Goal: Task Accomplishment & Management: Manage account settings

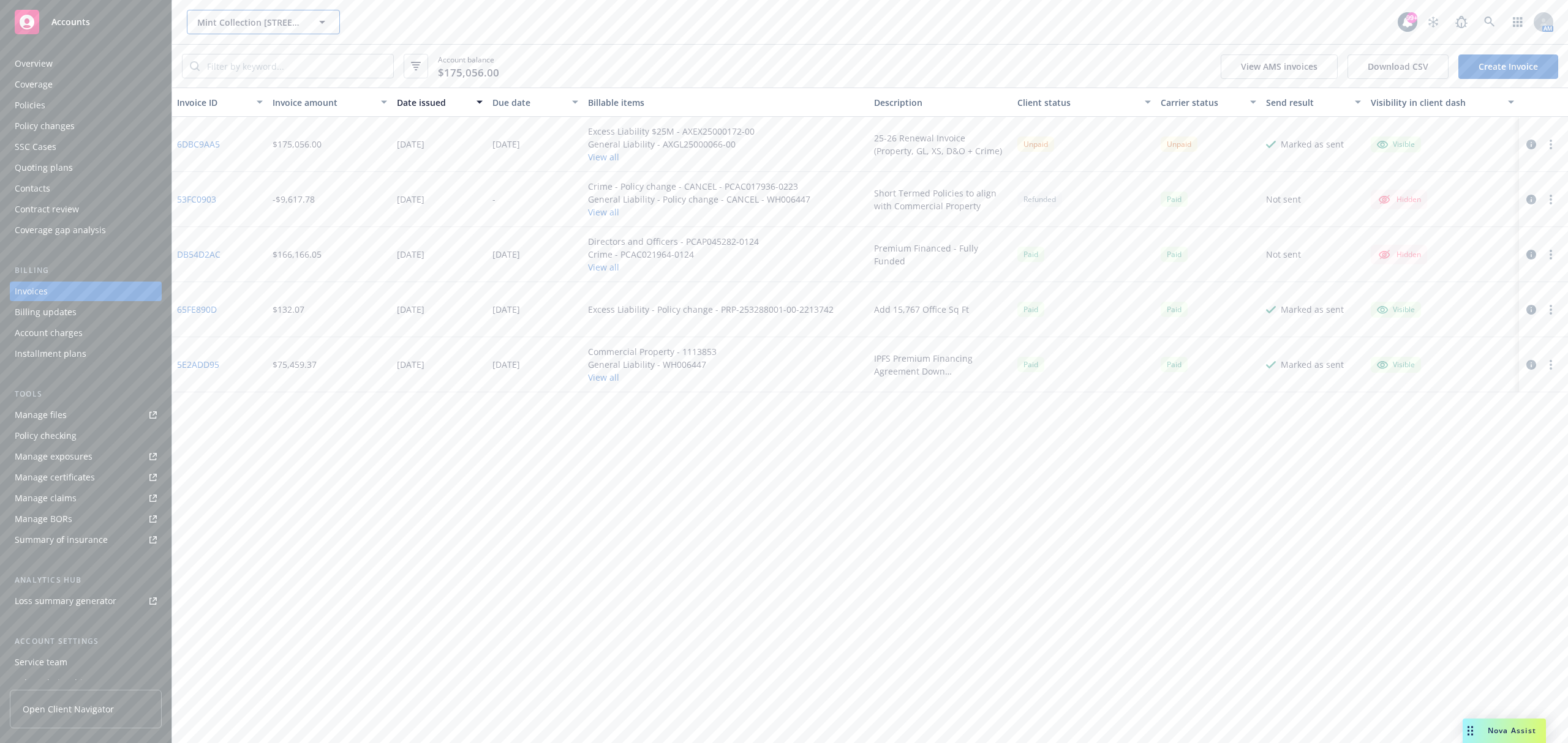
click at [234, 21] on span "Mint Collection 410-418 Jessie Street Condominium Owners' Association" at bounding box center [250, 22] width 106 height 13
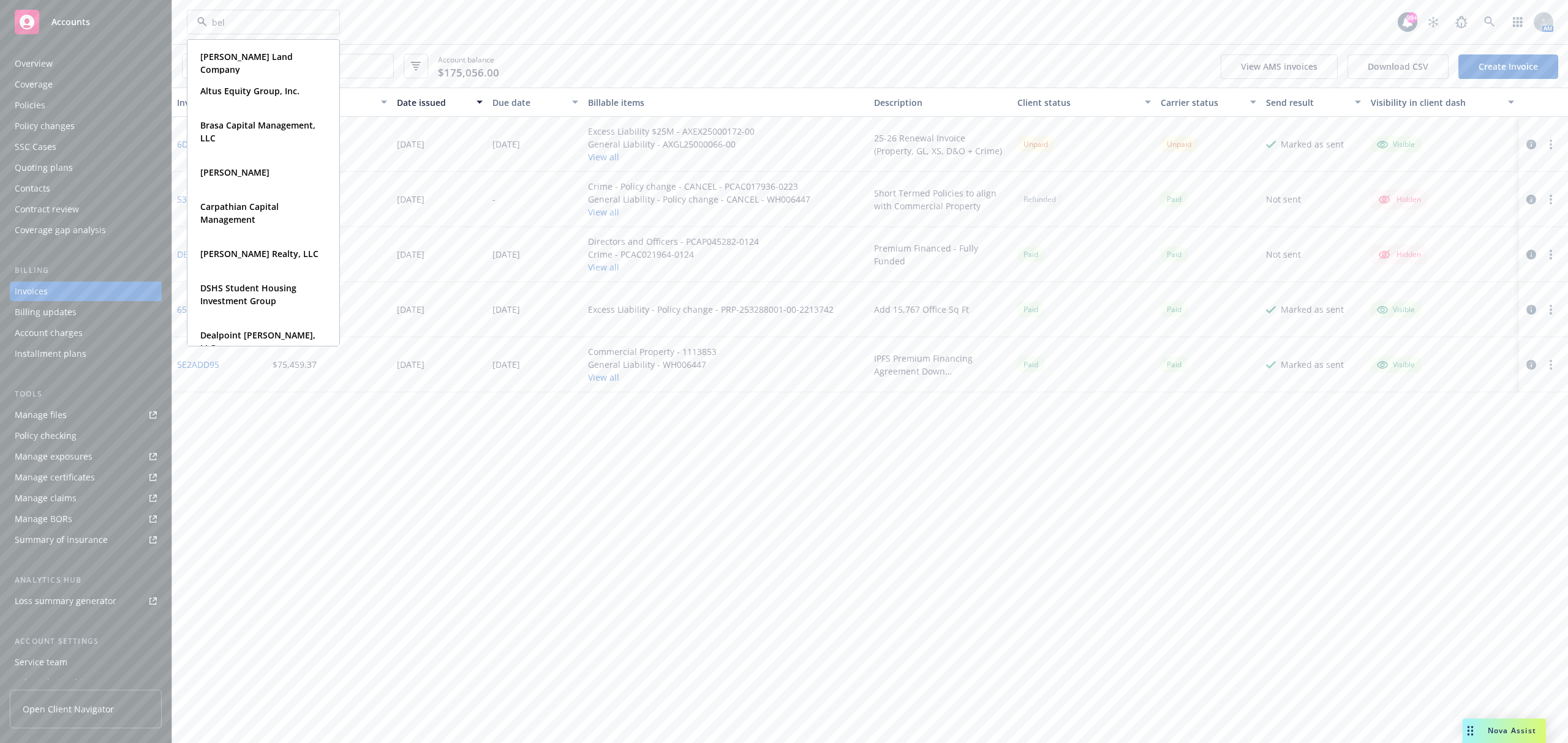
type input "bell"
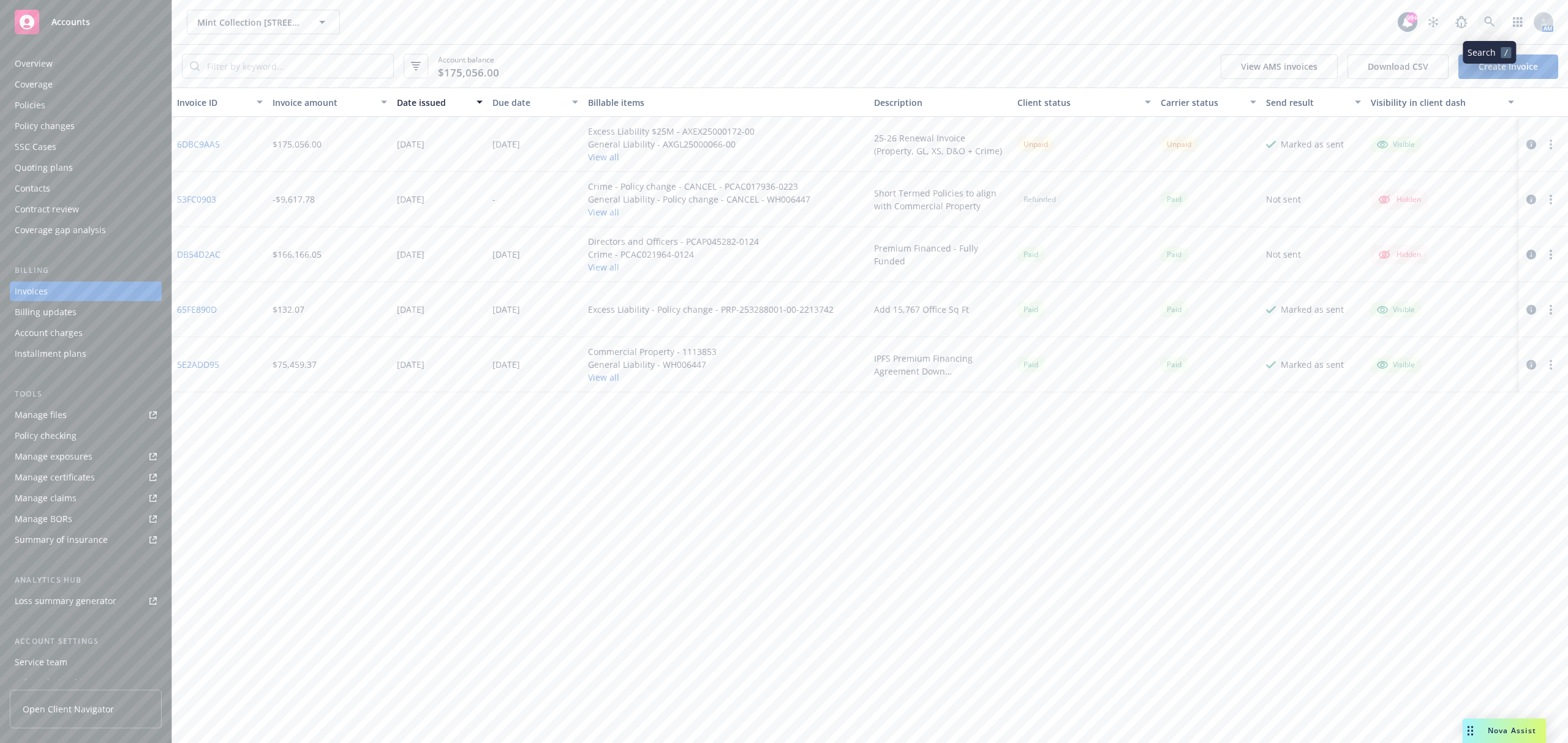
click at [1481, 18] on link at bounding box center [1489, 22] width 25 height 25
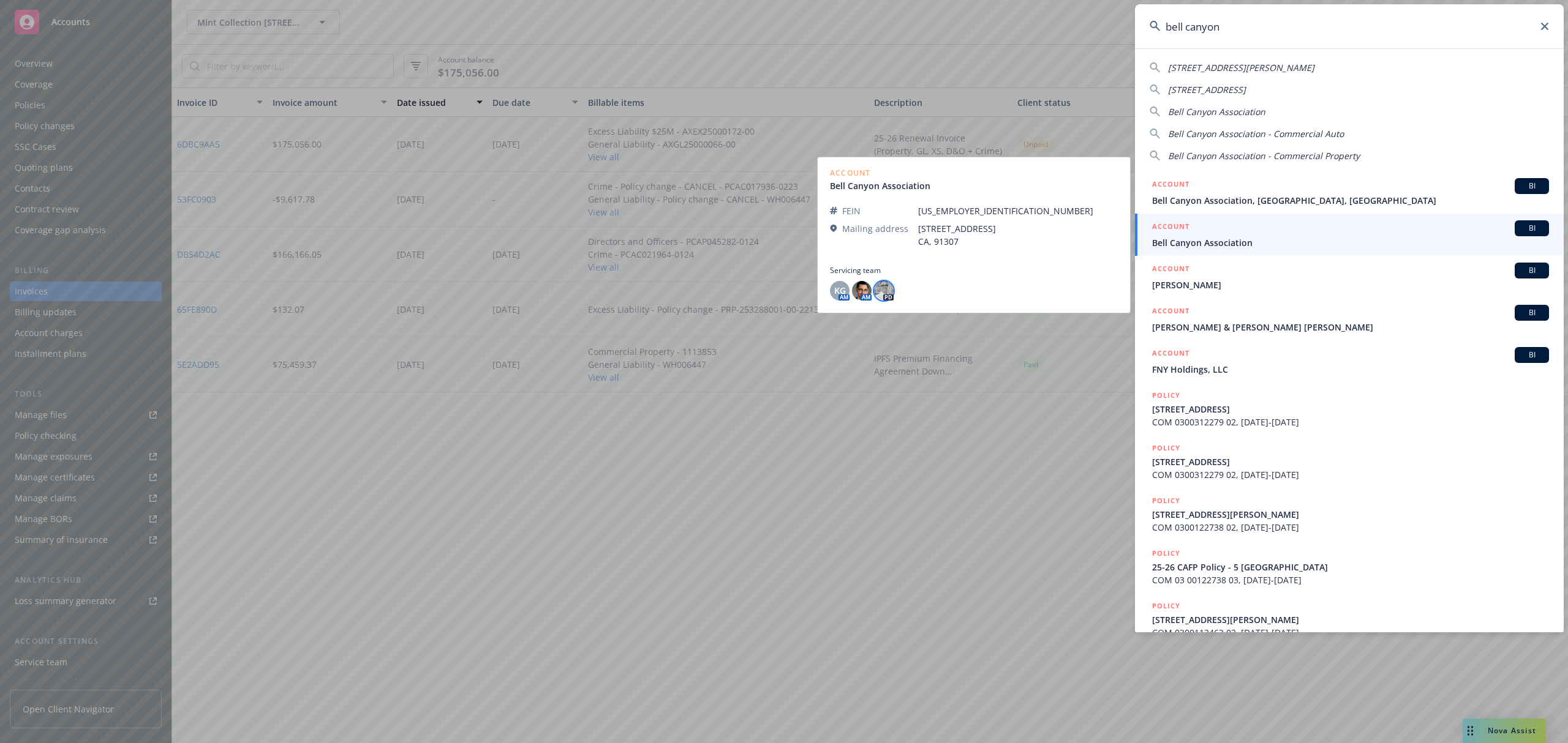
type input "bell canyon"
click at [885, 287] on img at bounding box center [884, 291] width 20 height 20
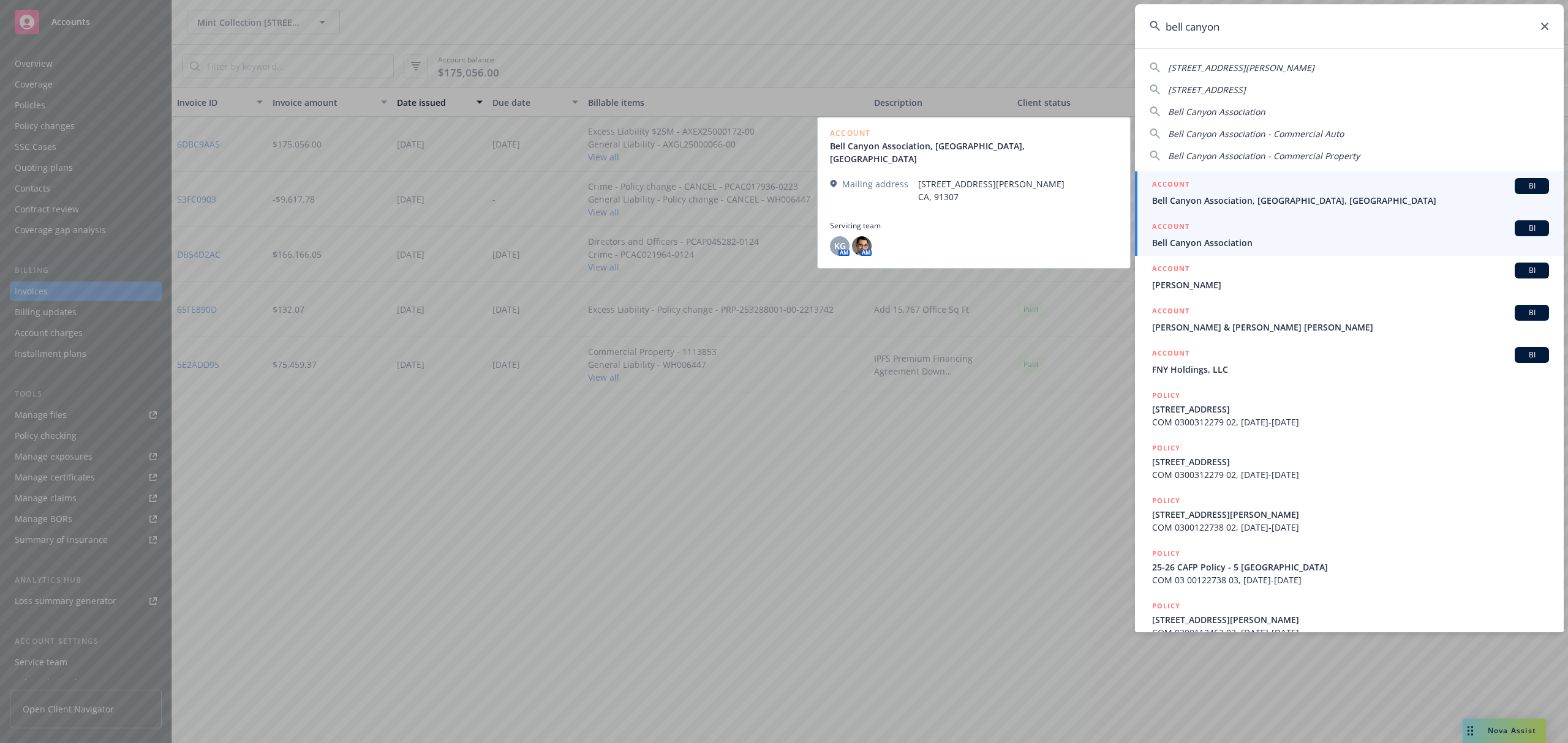
click at [1188, 200] on span "Bell Canyon Association, [GEOGRAPHIC_DATA], [GEOGRAPHIC_DATA]" at bounding box center [1350, 200] width 397 height 13
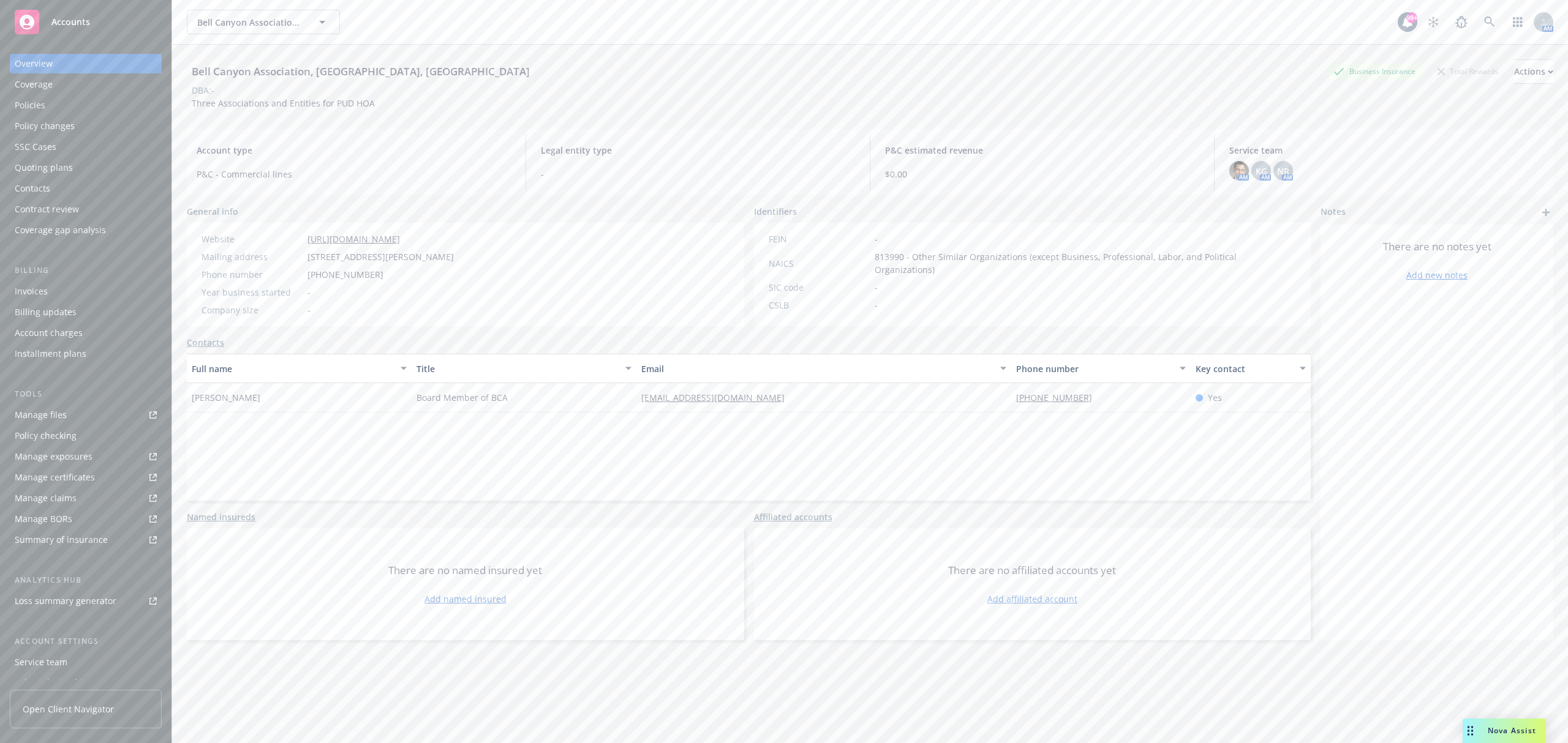
click at [129, 294] on div "Invoices" at bounding box center [86, 292] width 142 height 20
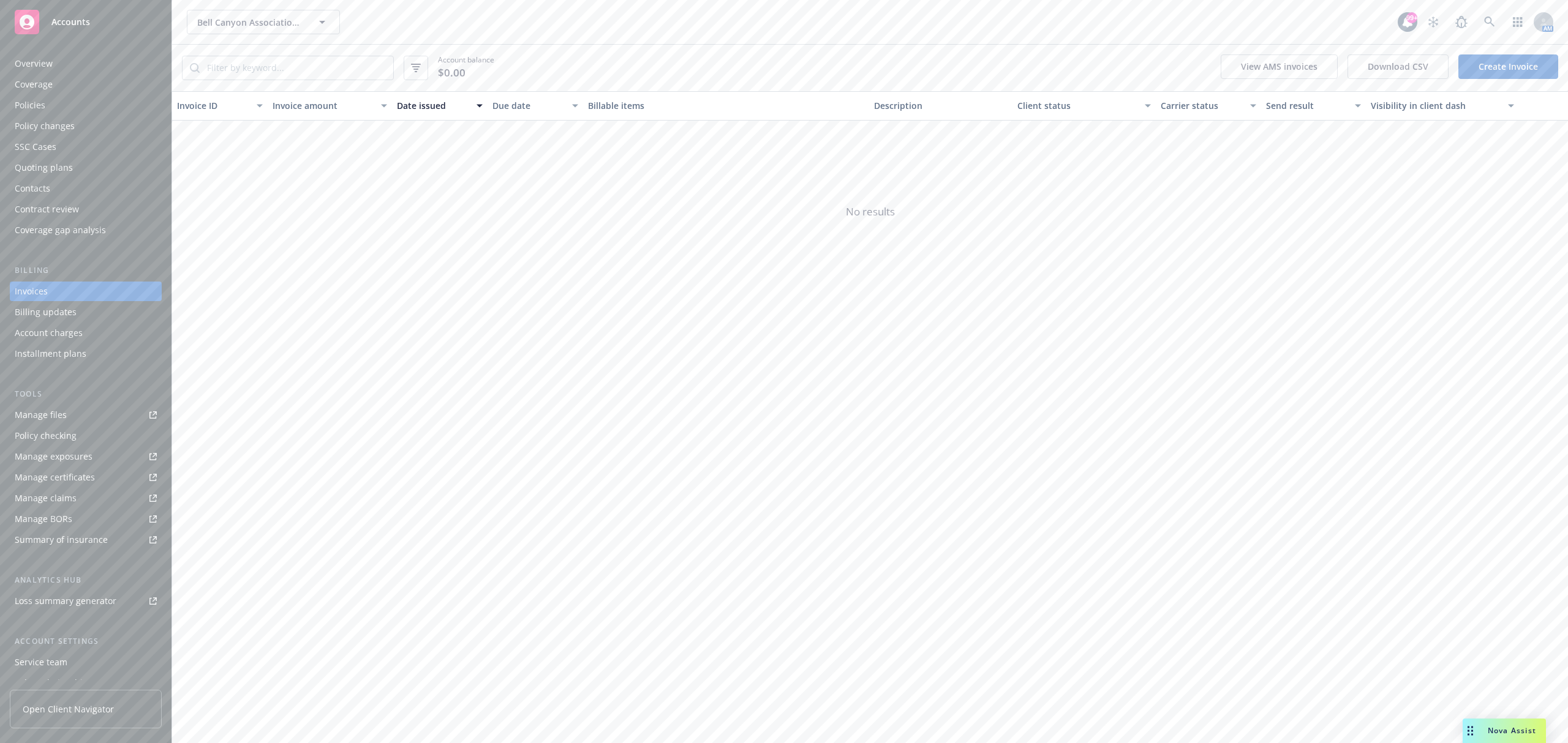
click at [93, 128] on div "Policy changes" at bounding box center [86, 127] width 142 height 20
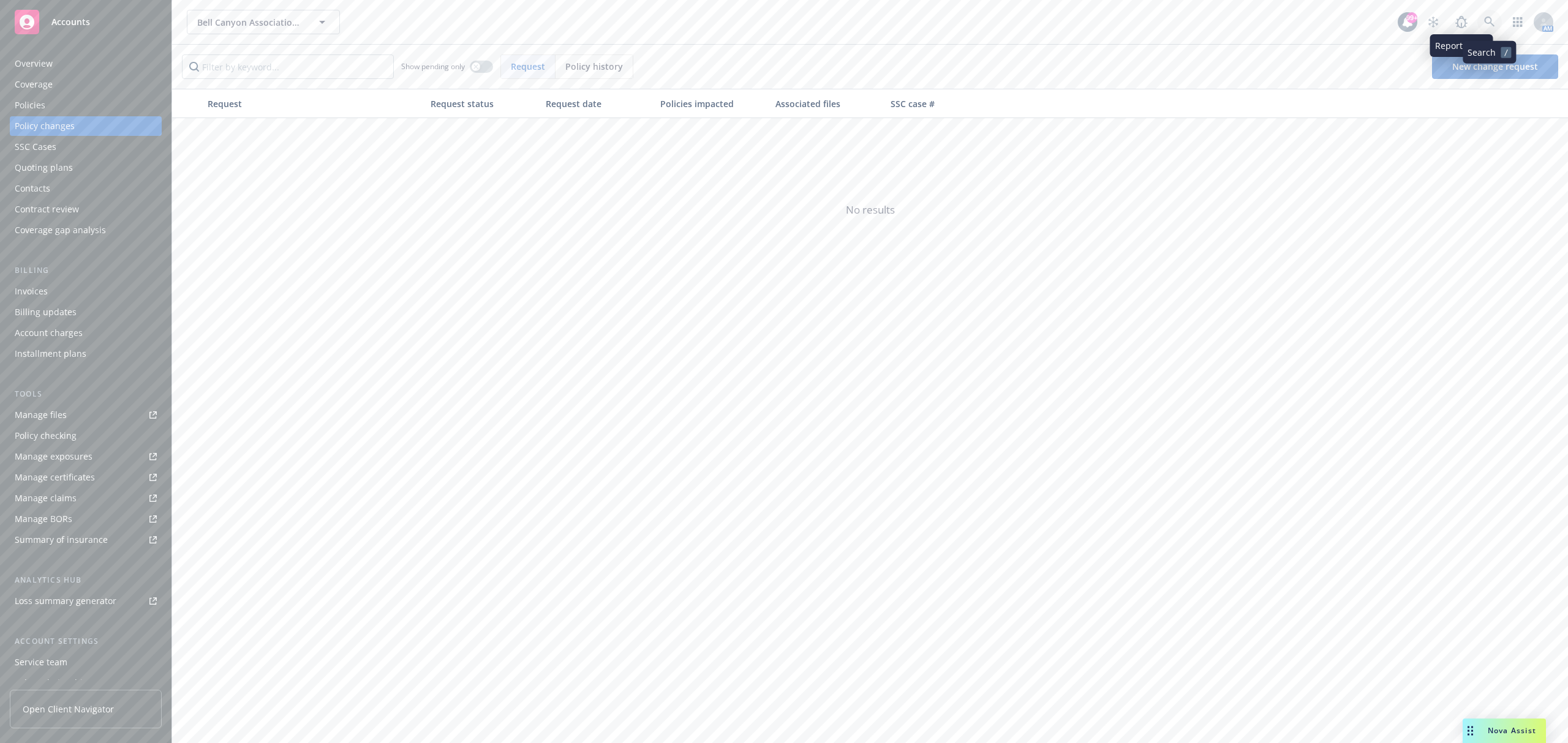
click at [1483, 18] on link at bounding box center [1489, 22] width 25 height 25
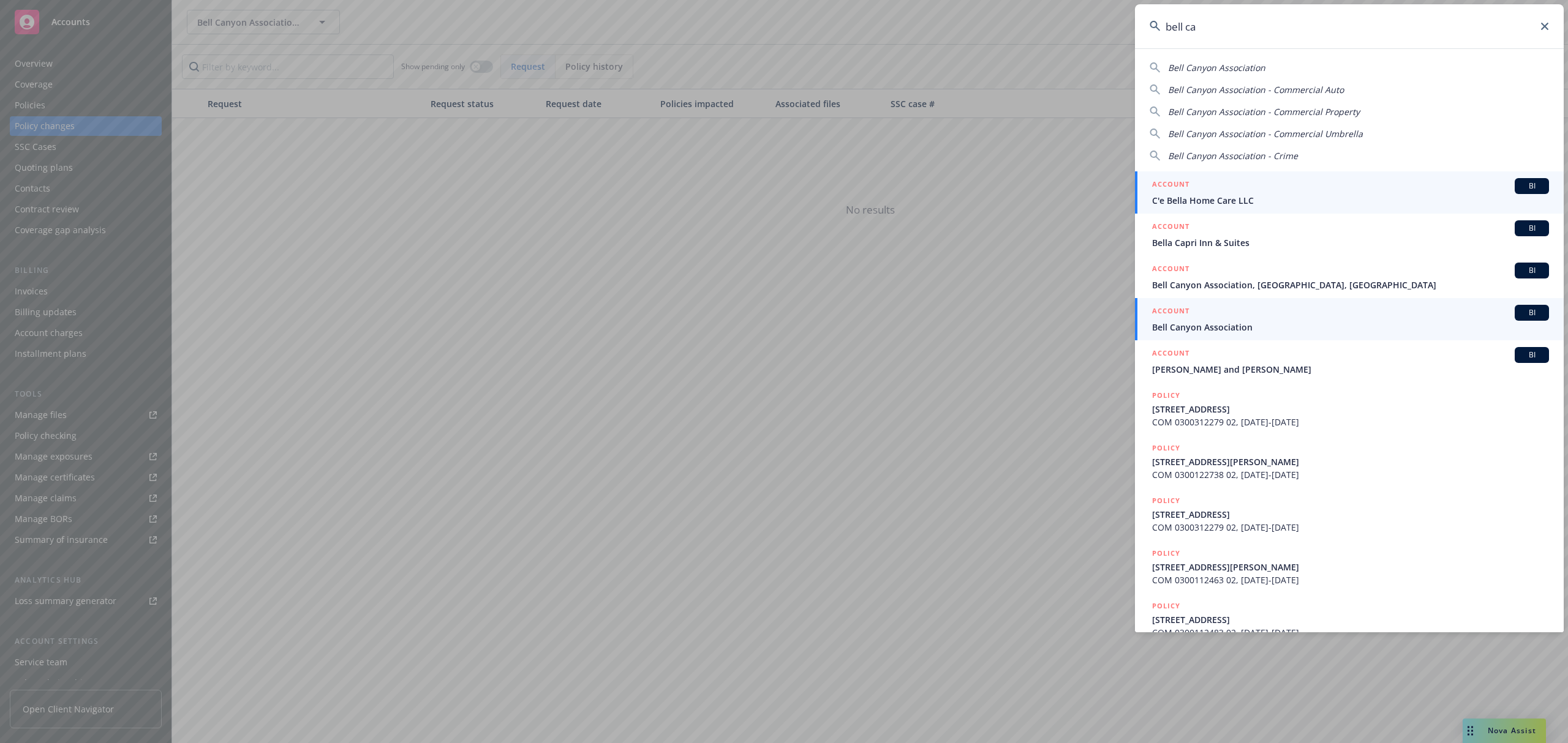
type input "bell ca"
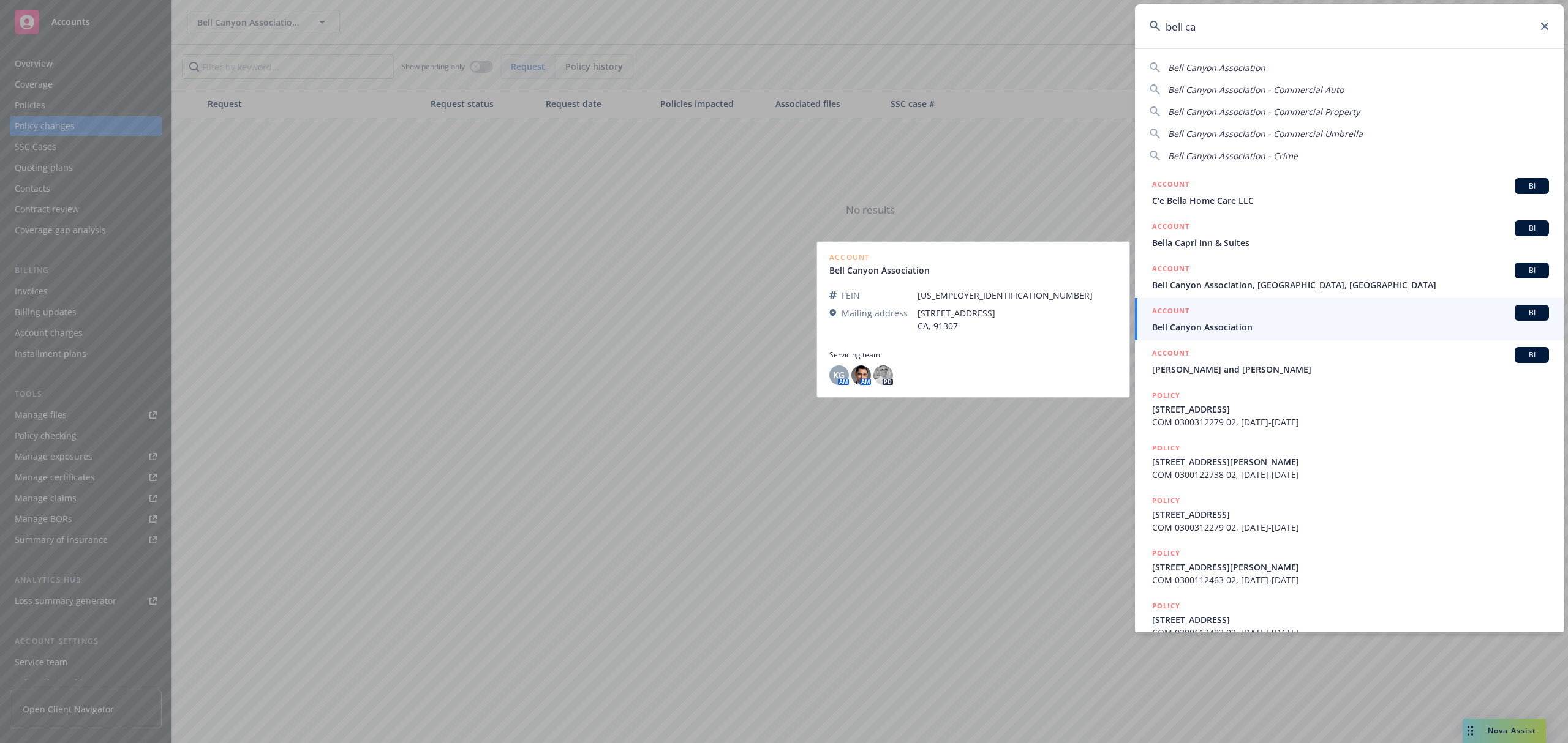
click at [1361, 325] on span "Bell Canyon Association" at bounding box center [1350, 327] width 397 height 13
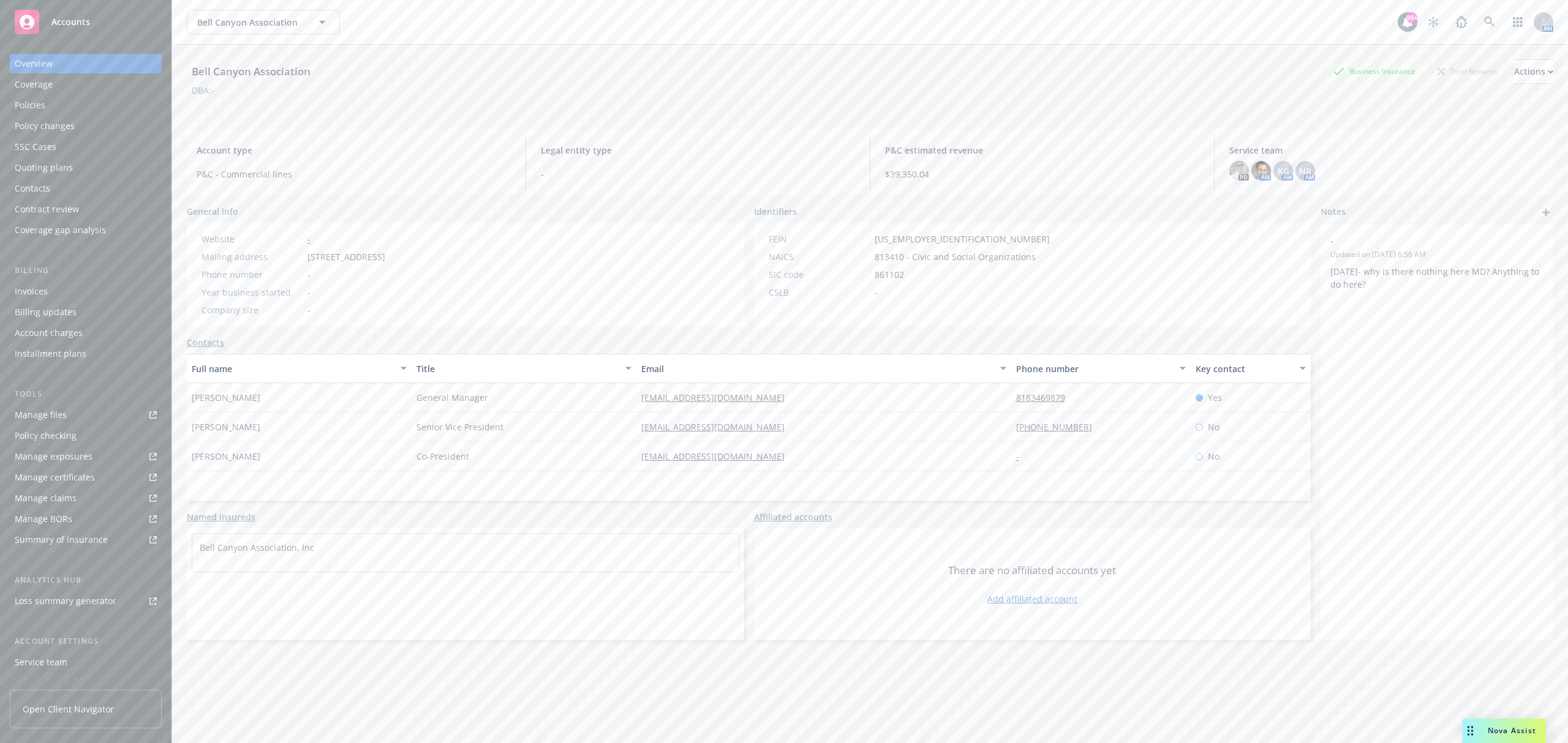
click at [83, 128] on div "Policy changes" at bounding box center [86, 127] width 142 height 20
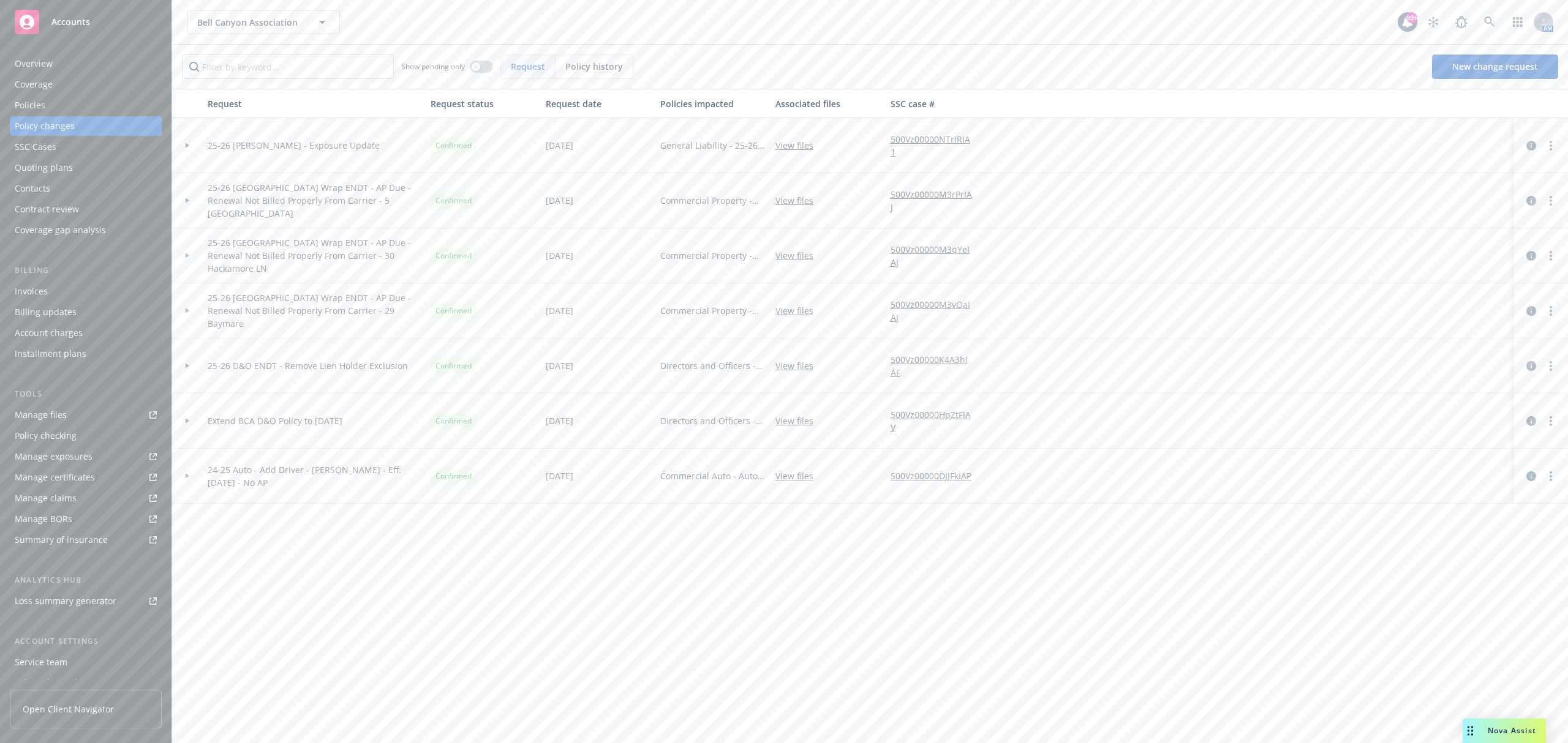
click at [187, 142] on div at bounding box center [188, 146] width 31 height 55
click at [99, 289] on div "Invoices" at bounding box center [86, 292] width 142 height 20
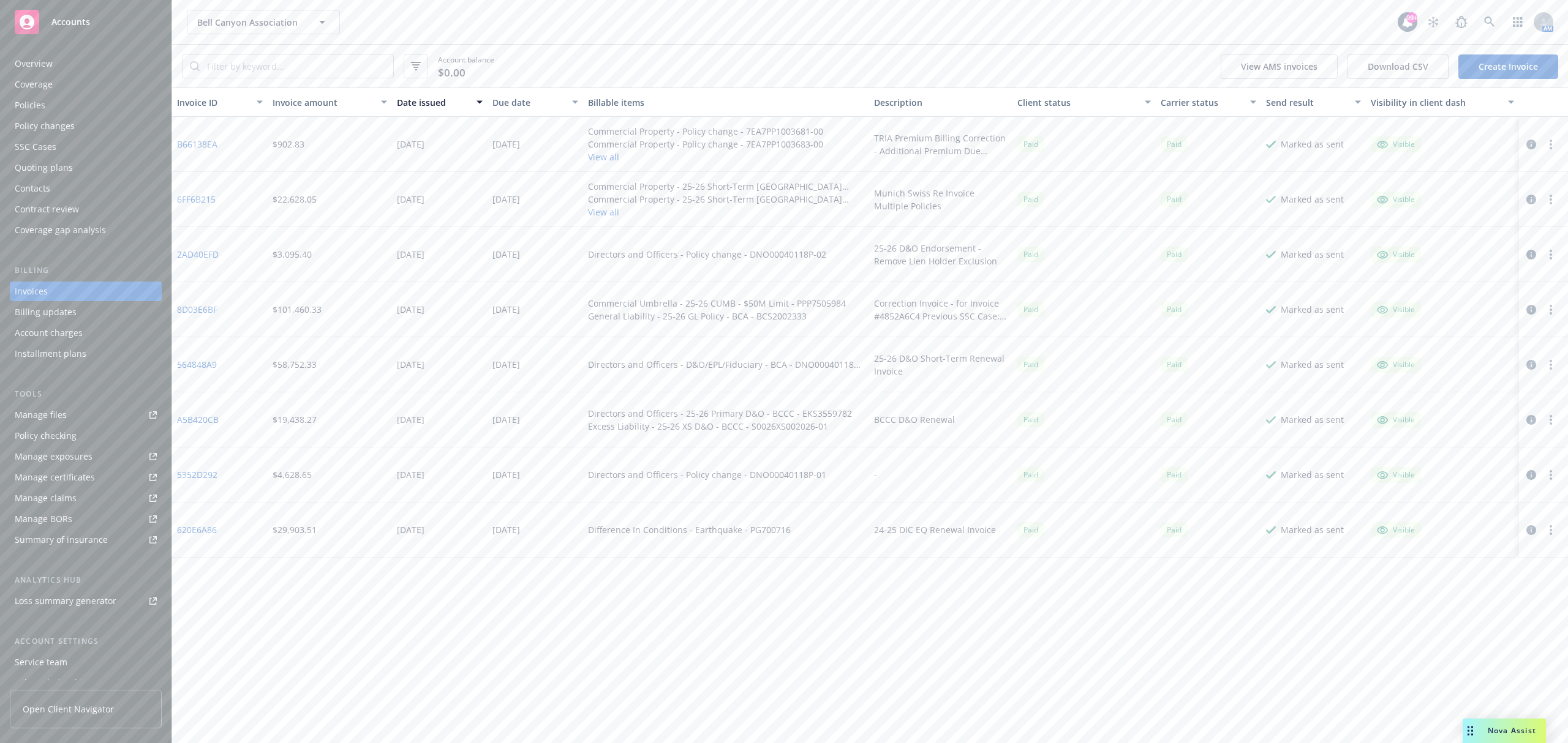
click at [1481, 66] on link "Create Invoice" at bounding box center [1508, 67] width 100 height 25
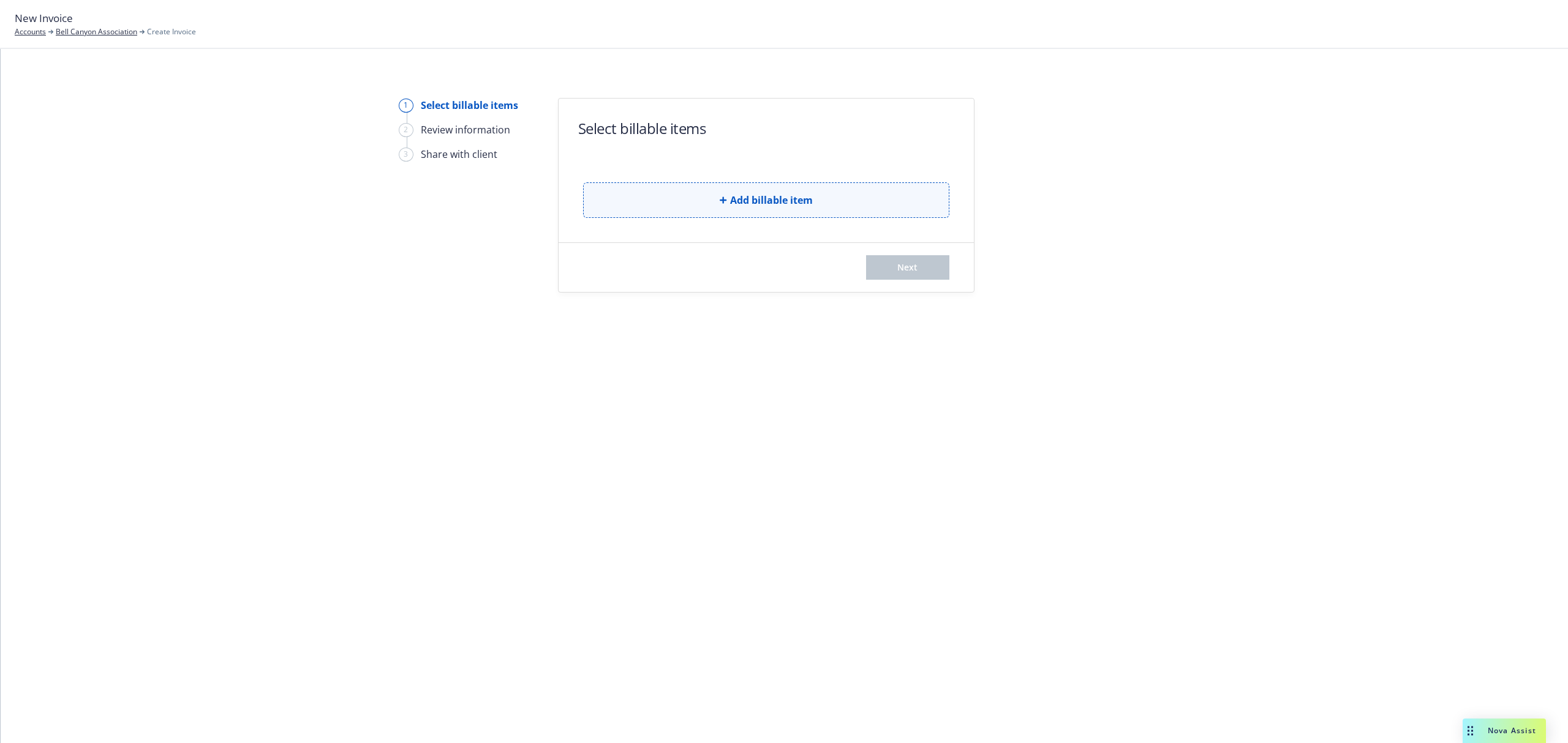
click at [782, 202] on span "Add billable item" at bounding box center [771, 200] width 83 height 15
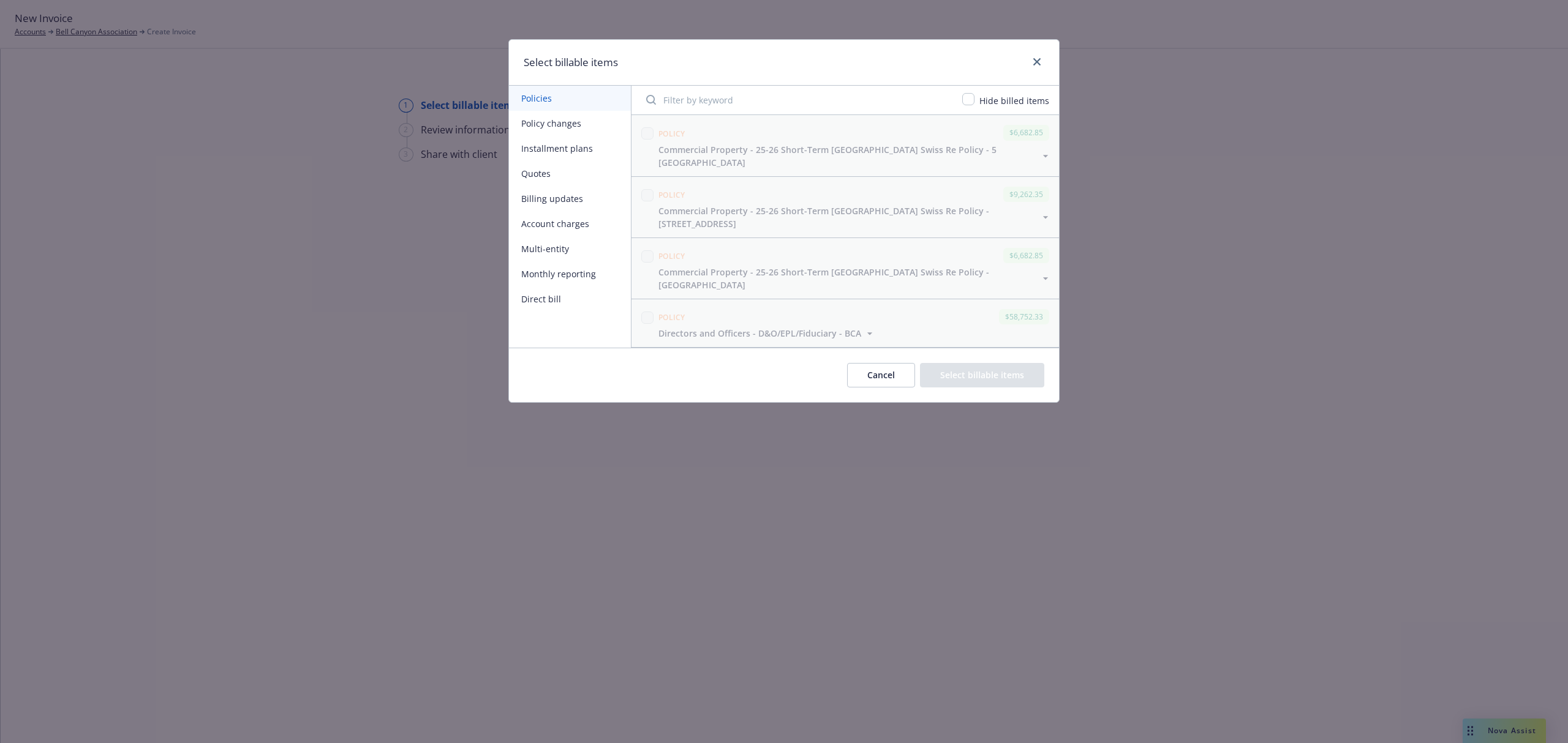
click at [856, 373] on button "Cancel" at bounding box center [881, 375] width 68 height 25
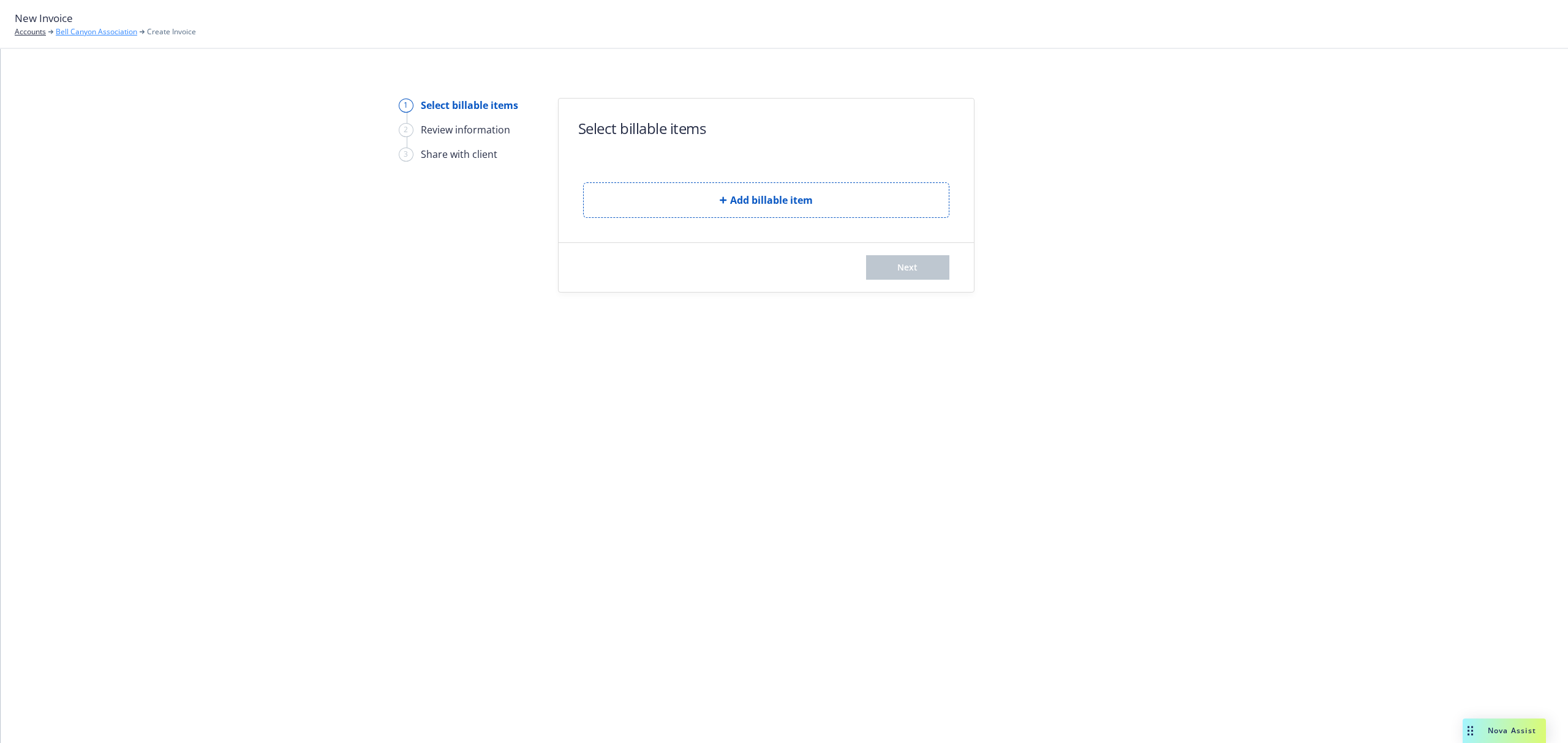
click at [79, 33] on link "Bell Canyon Association" at bounding box center [96, 32] width 82 height 11
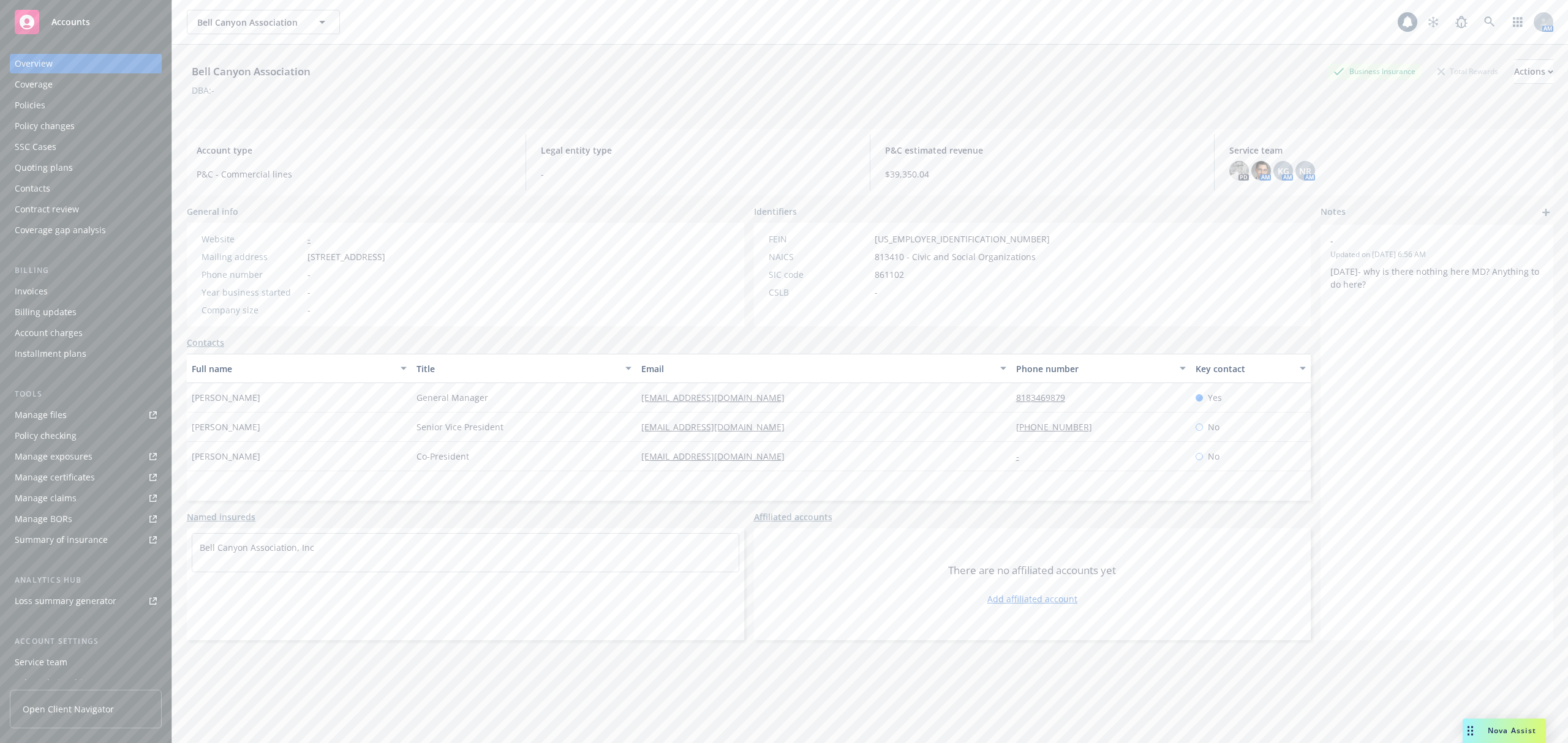
click at [98, 309] on div "Billing updates" at bounding box center [86, 312] width 142 height 20
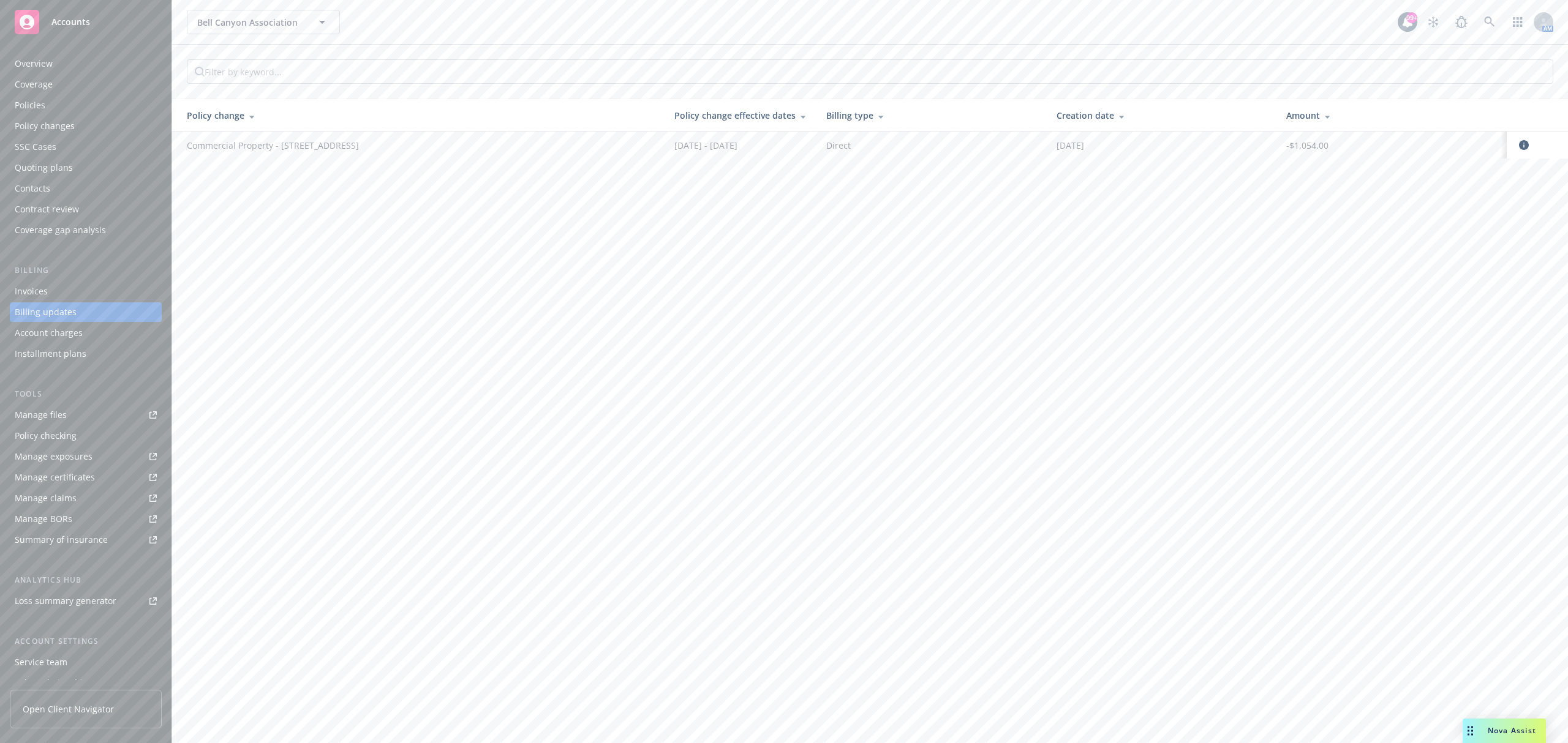
click at [93, 121] on div "Policy changes" at bounding box center [86, 127] width 142 height 20
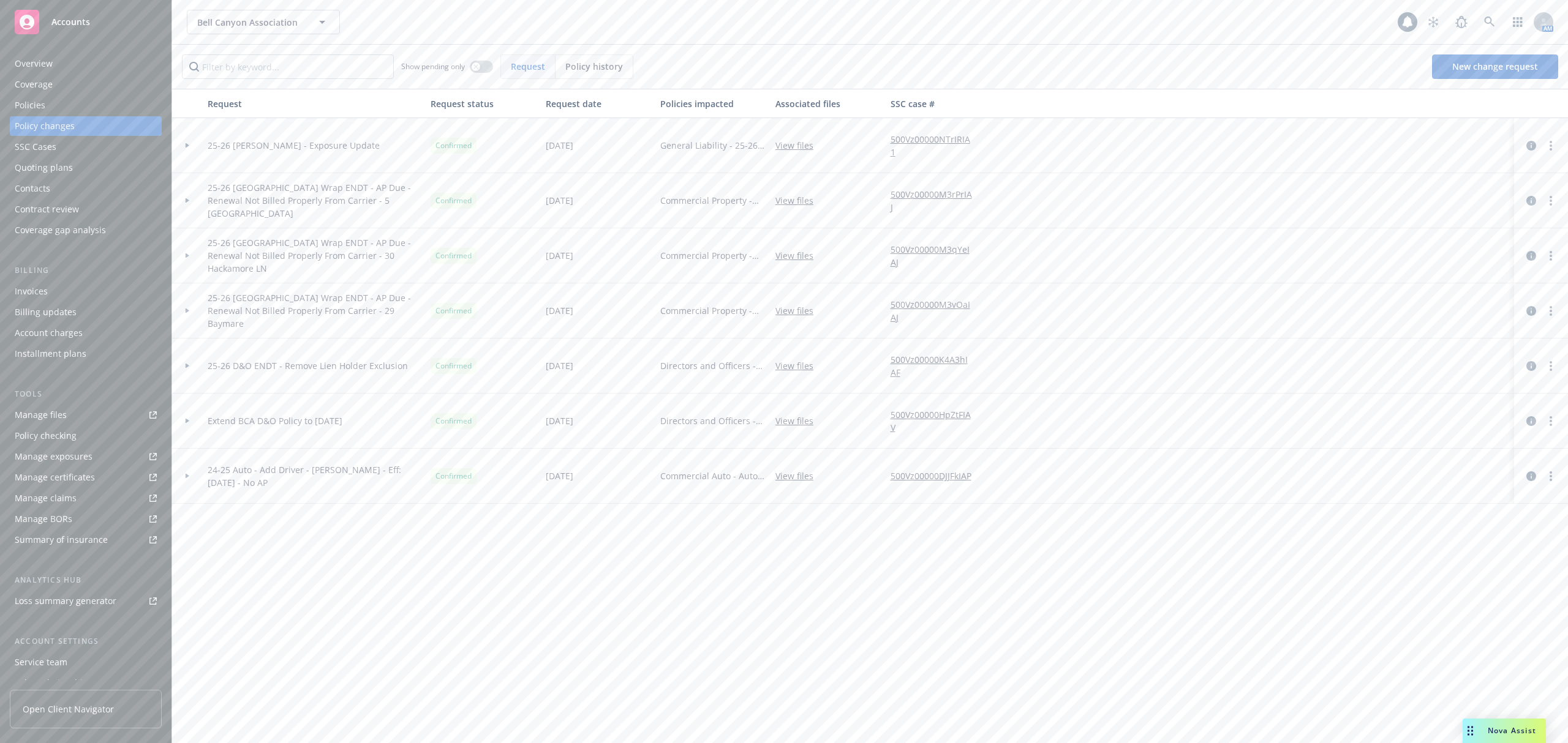
click at [188, 145] on icon at bounding box center [187, 146] width 5 height 4
click at [1534, 201] on icon "circleInformation" at bounding box center [1531, 201] width 10 height 10
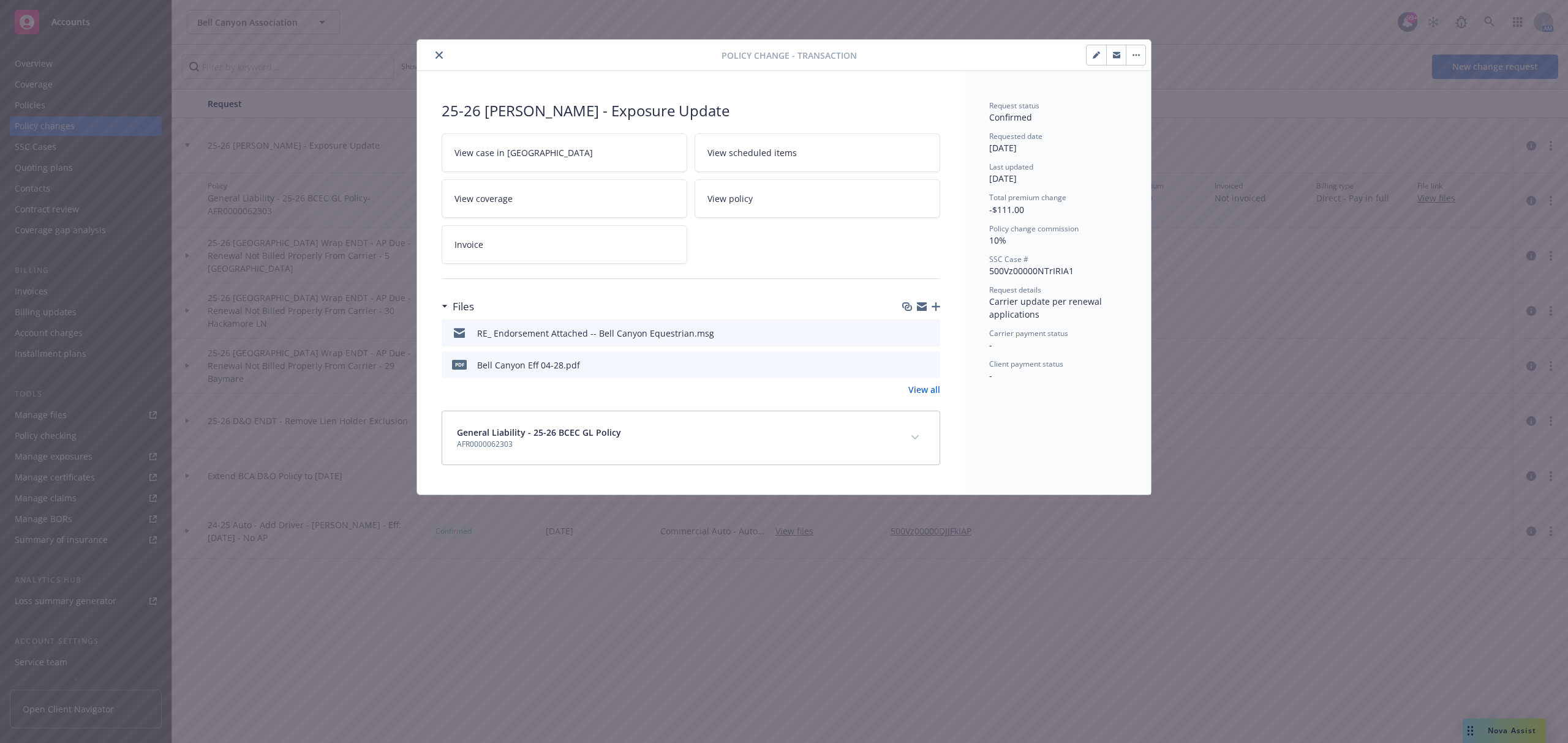
click at [1140, 53] on button "button" at bounding box center [1136, 55] width 20 height 20
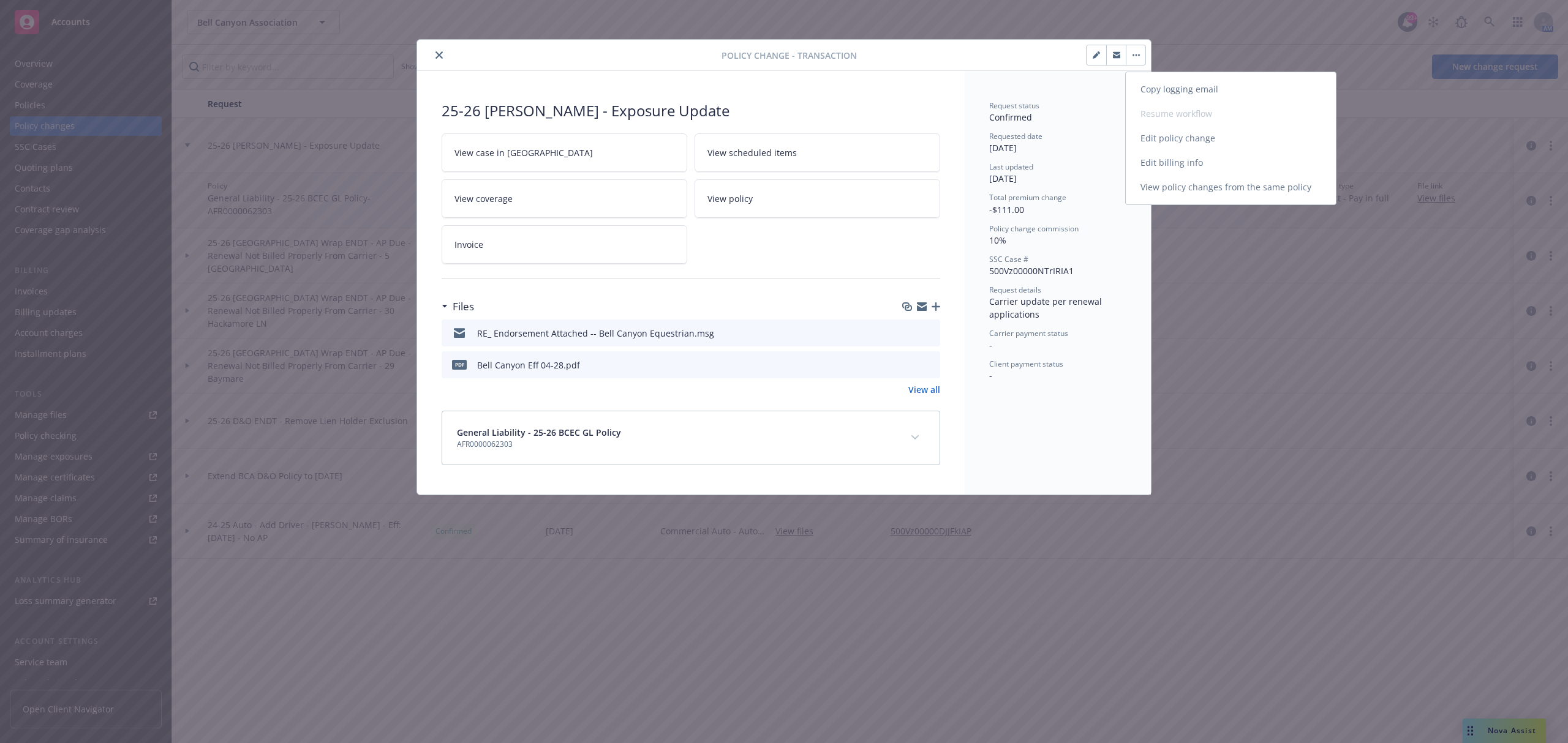
click at [1176, 162] on link "Edit billing info" at bounding box center [1230, 162] width 210 height 25
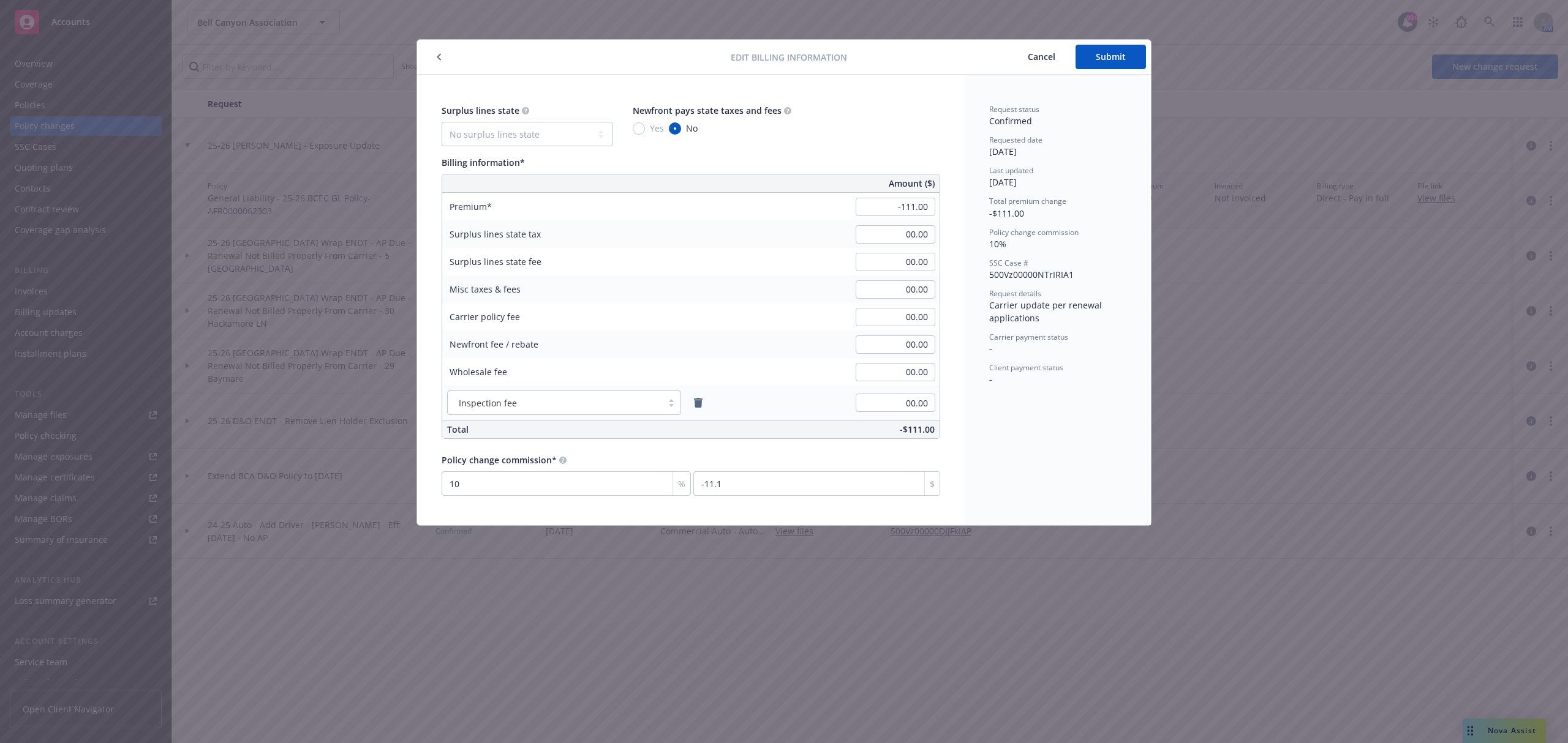
click at [435, 54] on button "button" at bounding box center [439, 57] width 15 height 15
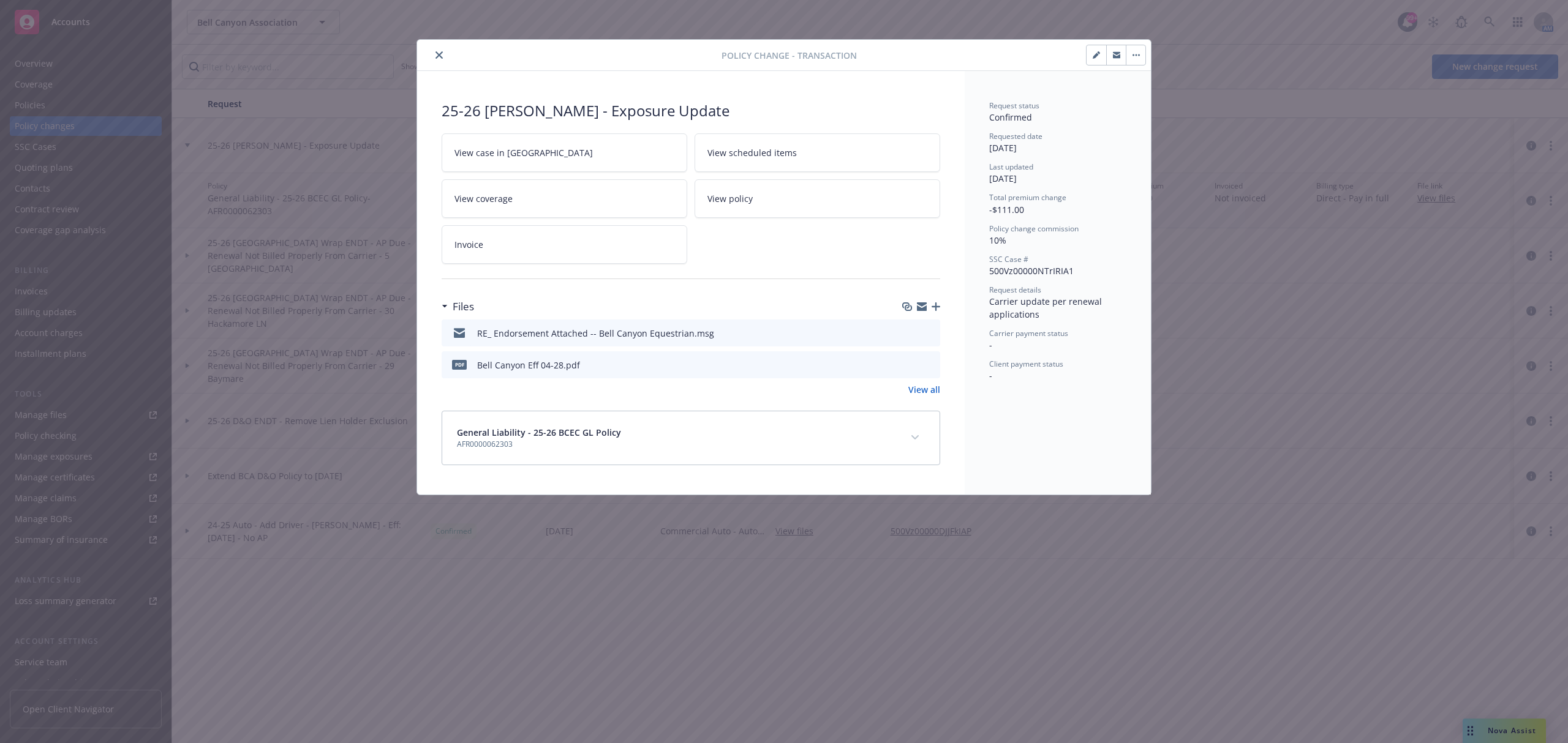
click at [515, 150] on span "View case in [GEOGRAPHIC_DATA]" at bounding box center [523, 153] width 139 height 13
click at [1095, 59] on icon "button" at bounding box center [1096, 55] width 7 height 7
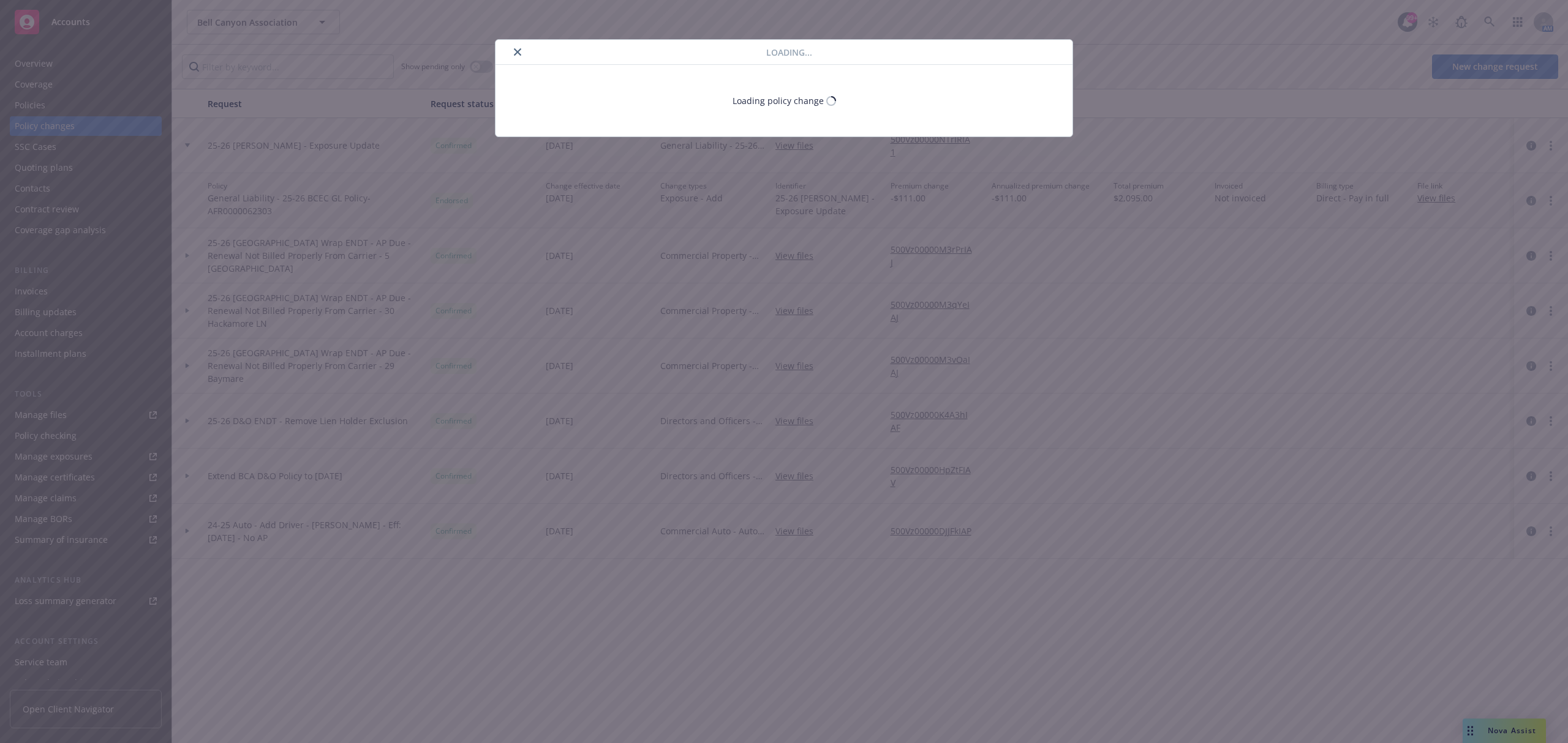
select select "ACCEPTED"
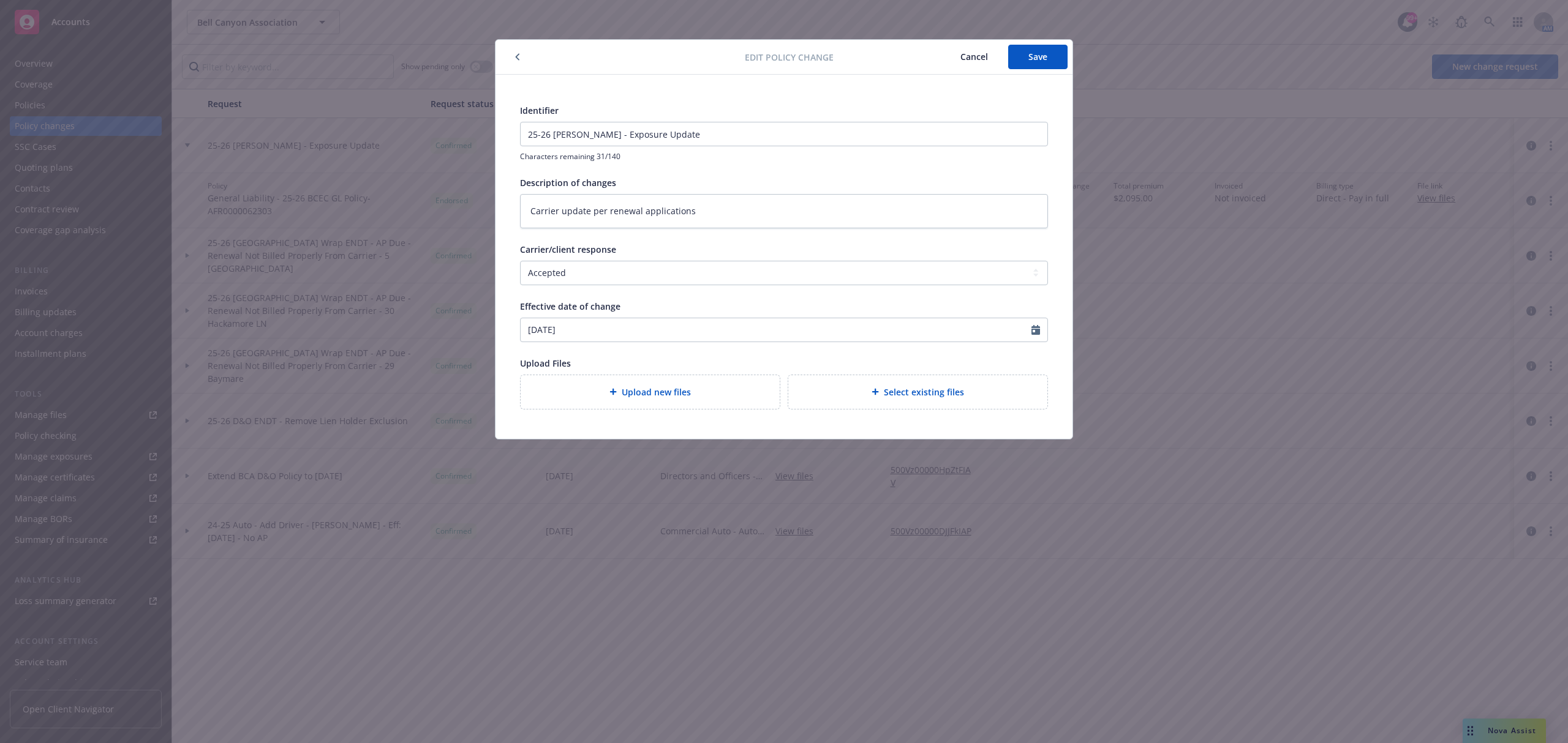
click at [520, 55] on button "button" at bounding box center [518, 57] width 15 height 15
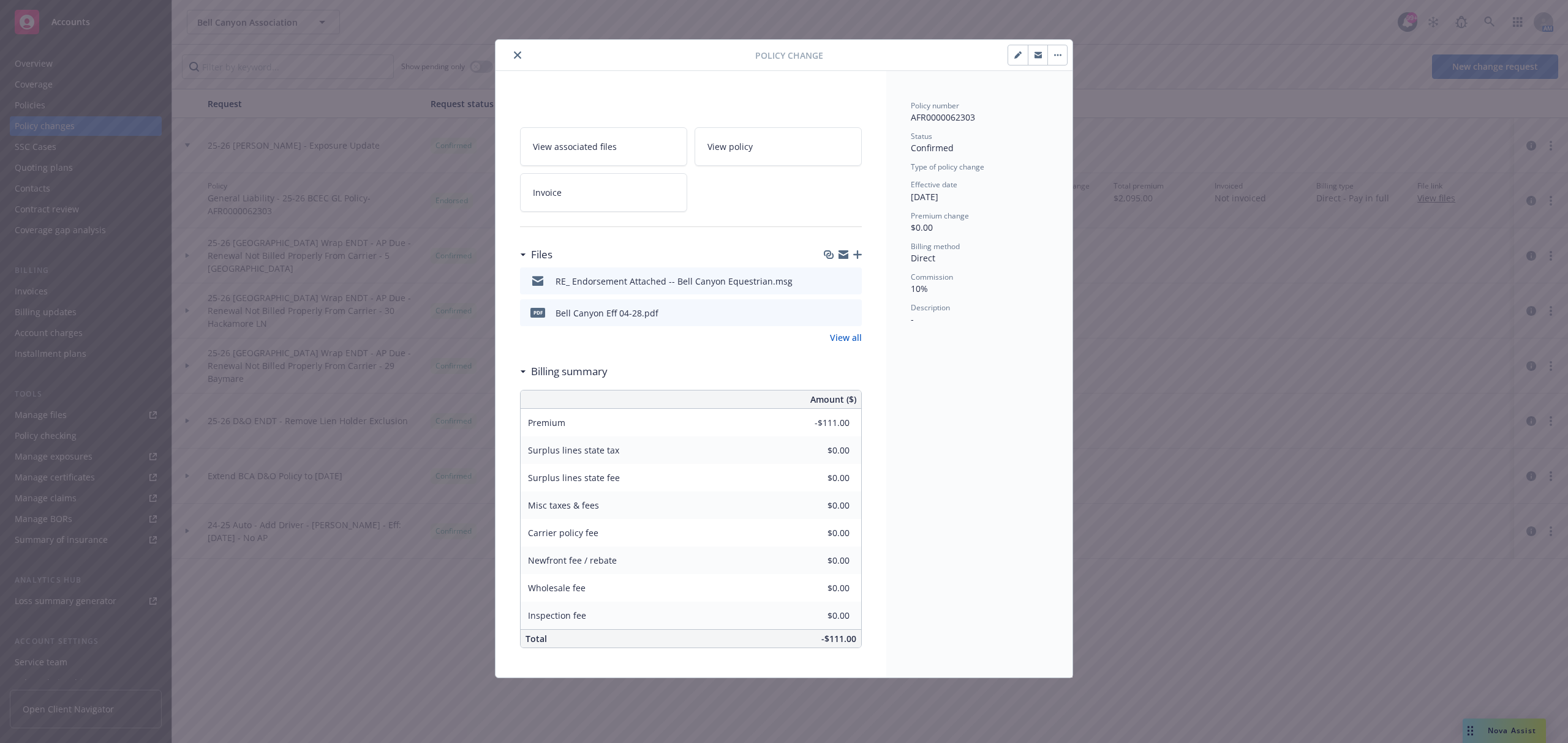
click at [1054, 56] on icon "button" at bounding box center [1055, 56] width 2 height 2
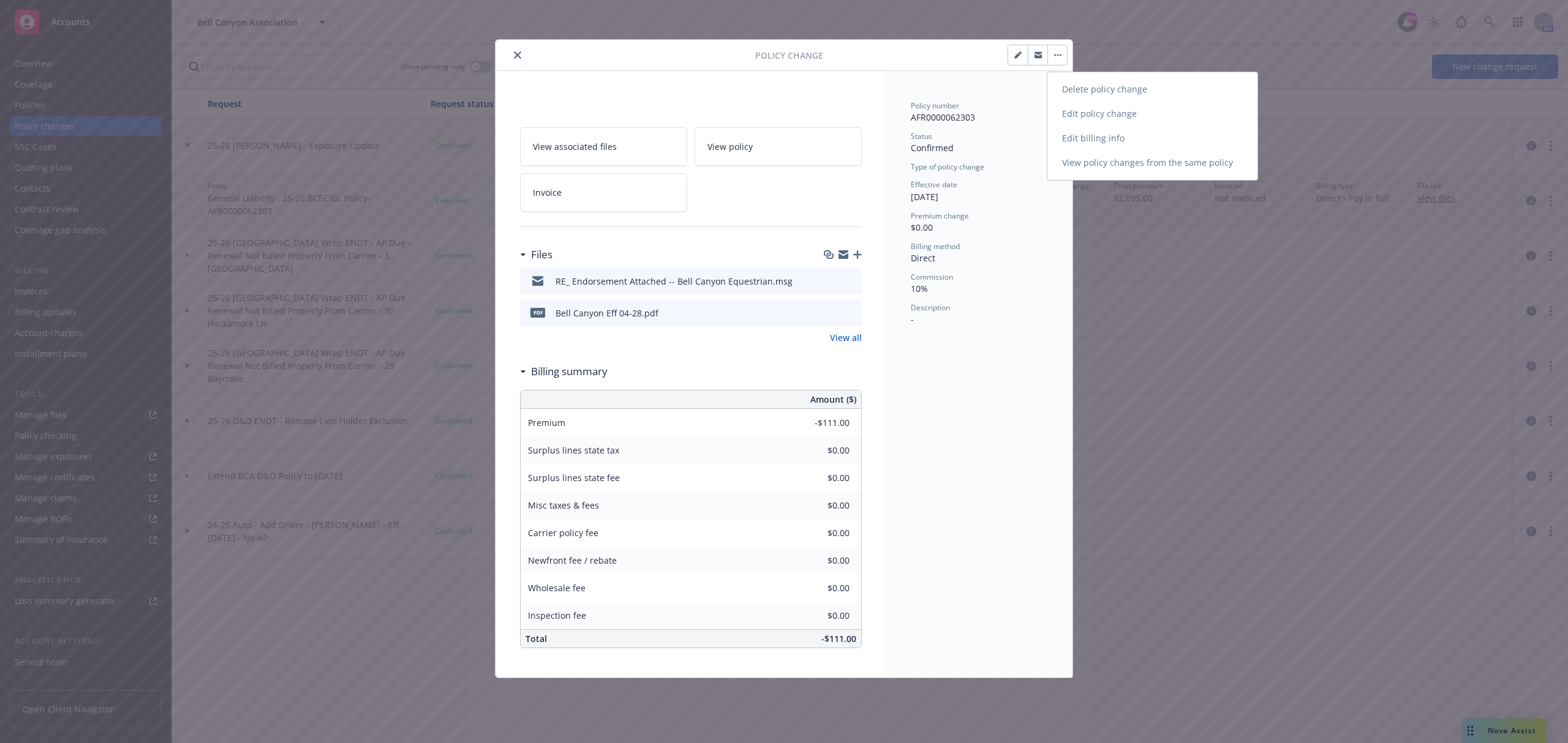
click at [1084, 135] on link "Edit billing info" at bounding box center [1152, 138] width 210 height 25
type textarea "x"
select select "ACCEPTED"
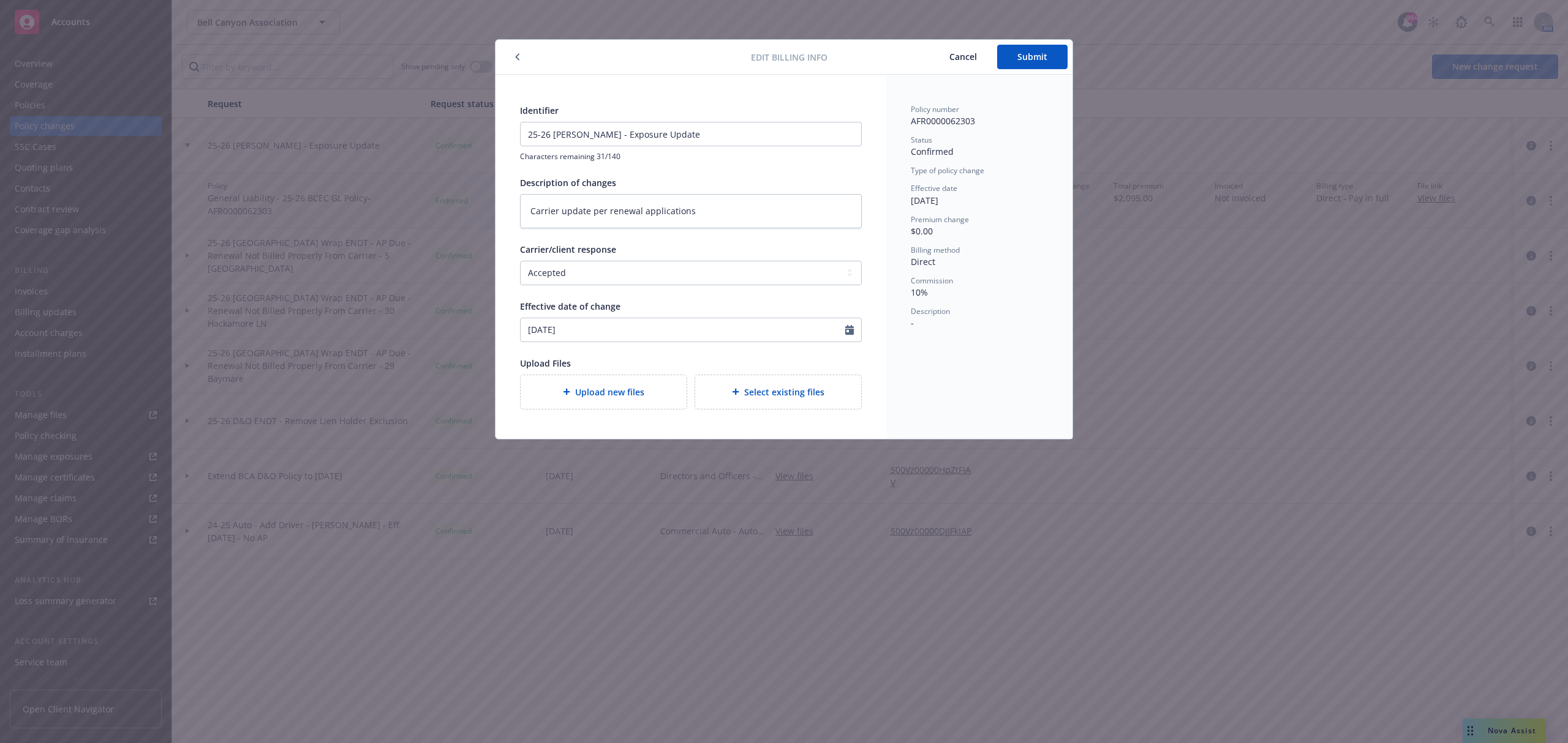
click at [518, 59] on icon "button" at bounding box center [517, 58] width 4 height 7
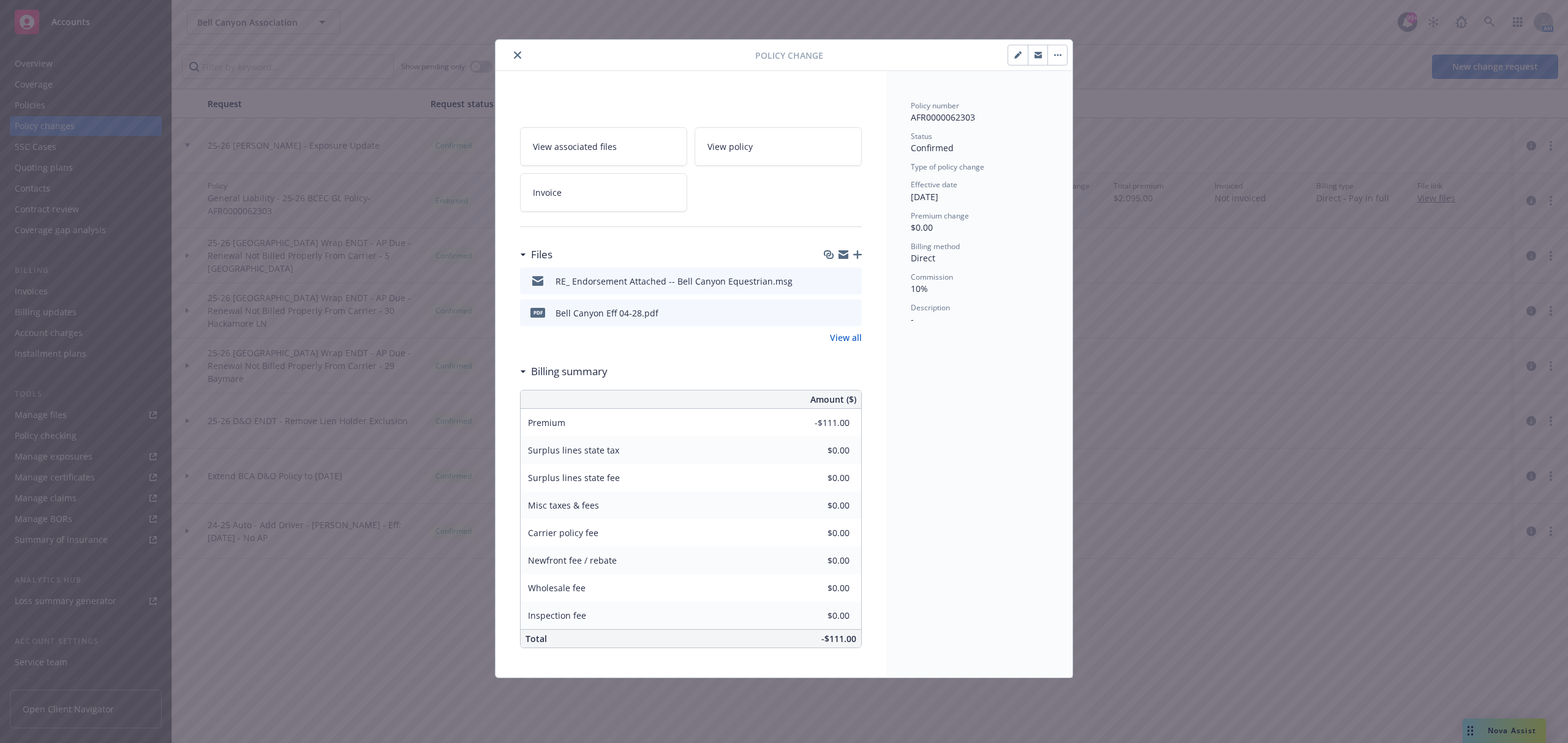
click at [1060, 55] on icon "button" at bounding box center [1060, 56] width 2 height 2
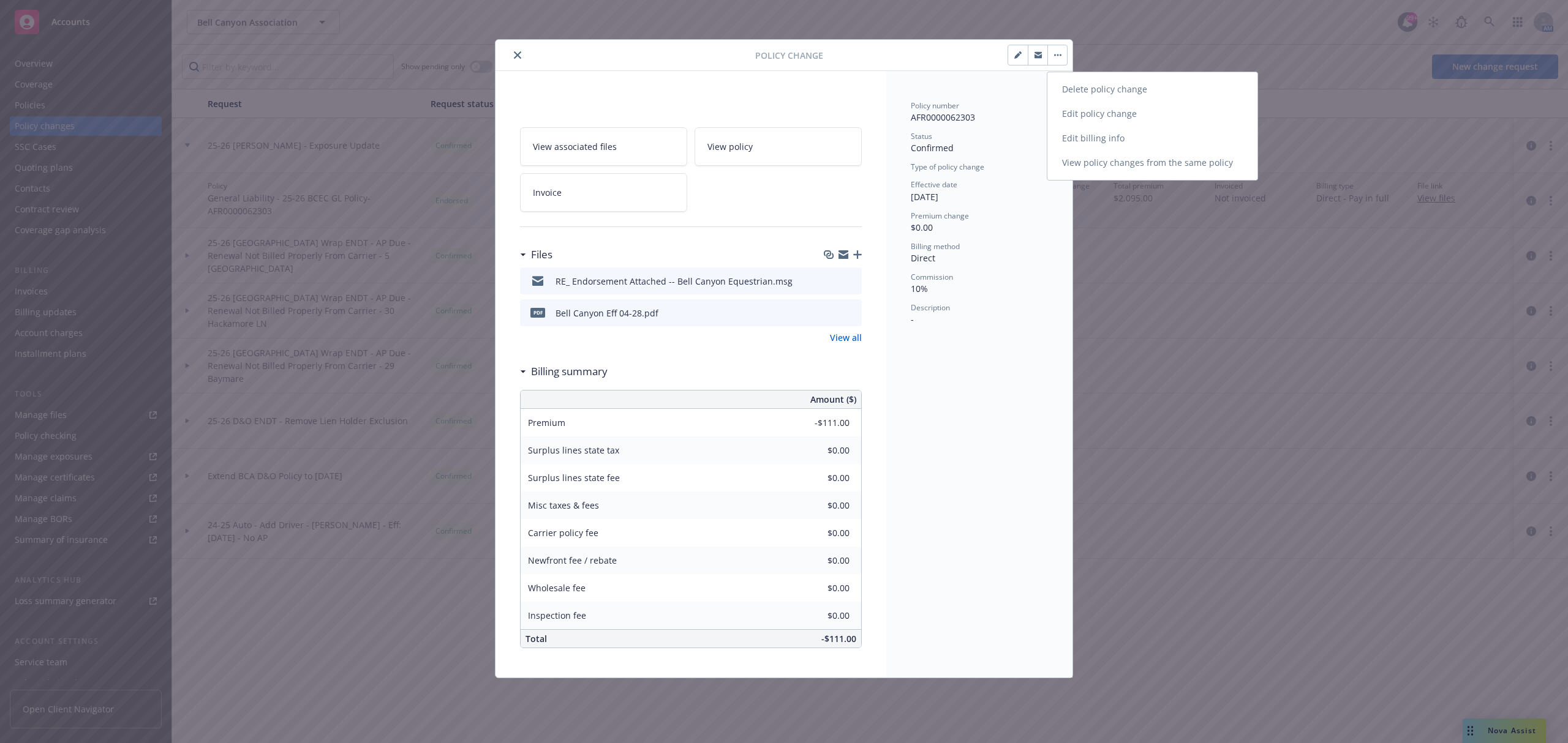
click at [1086, 135] on link "Edit billing info" at bounding box center [1152, 138] width 210 height 25
type textarea "x"
select select "ACCEPTED"
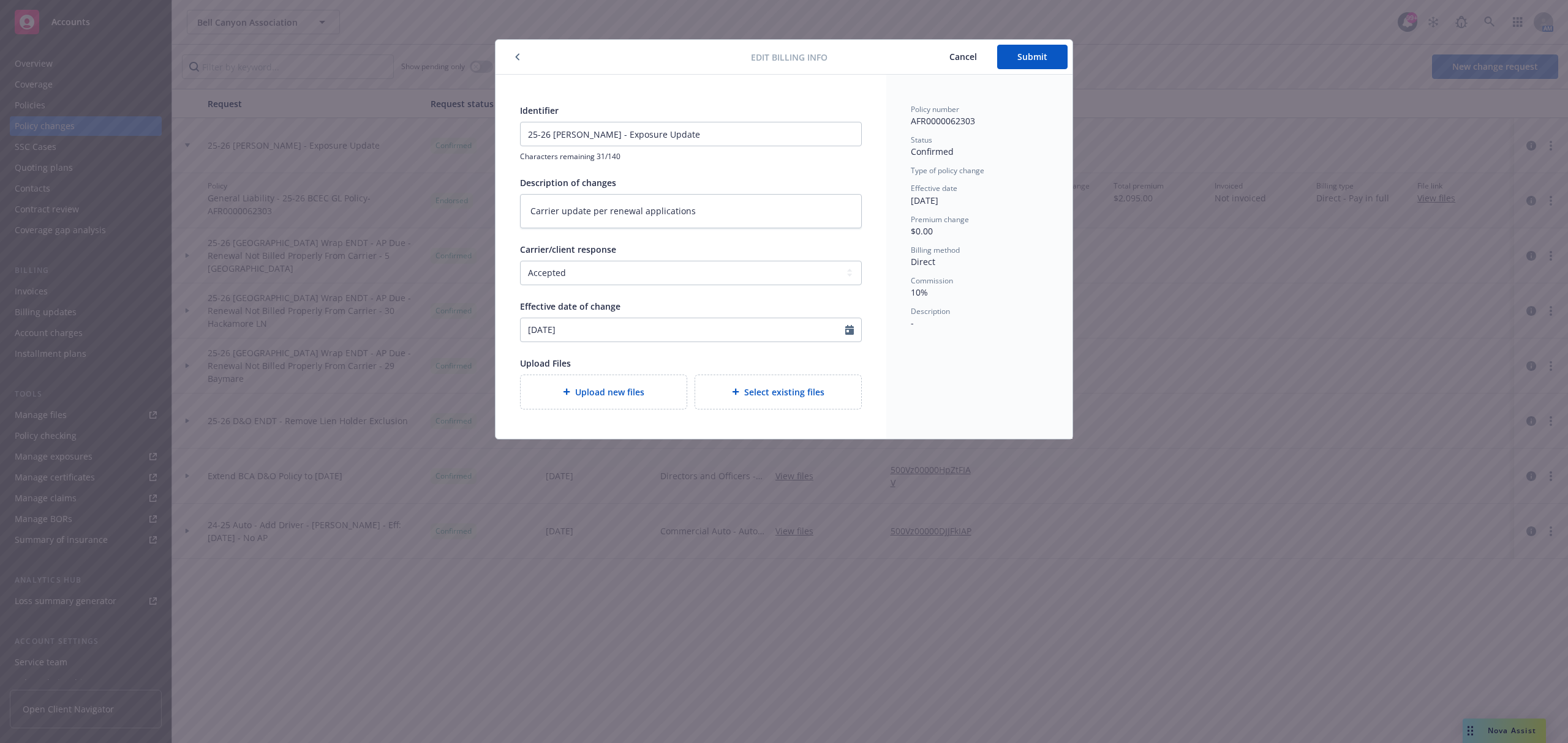
click at [520, 59] on button "button" at bounding box center [518, 57] width 15 height 15
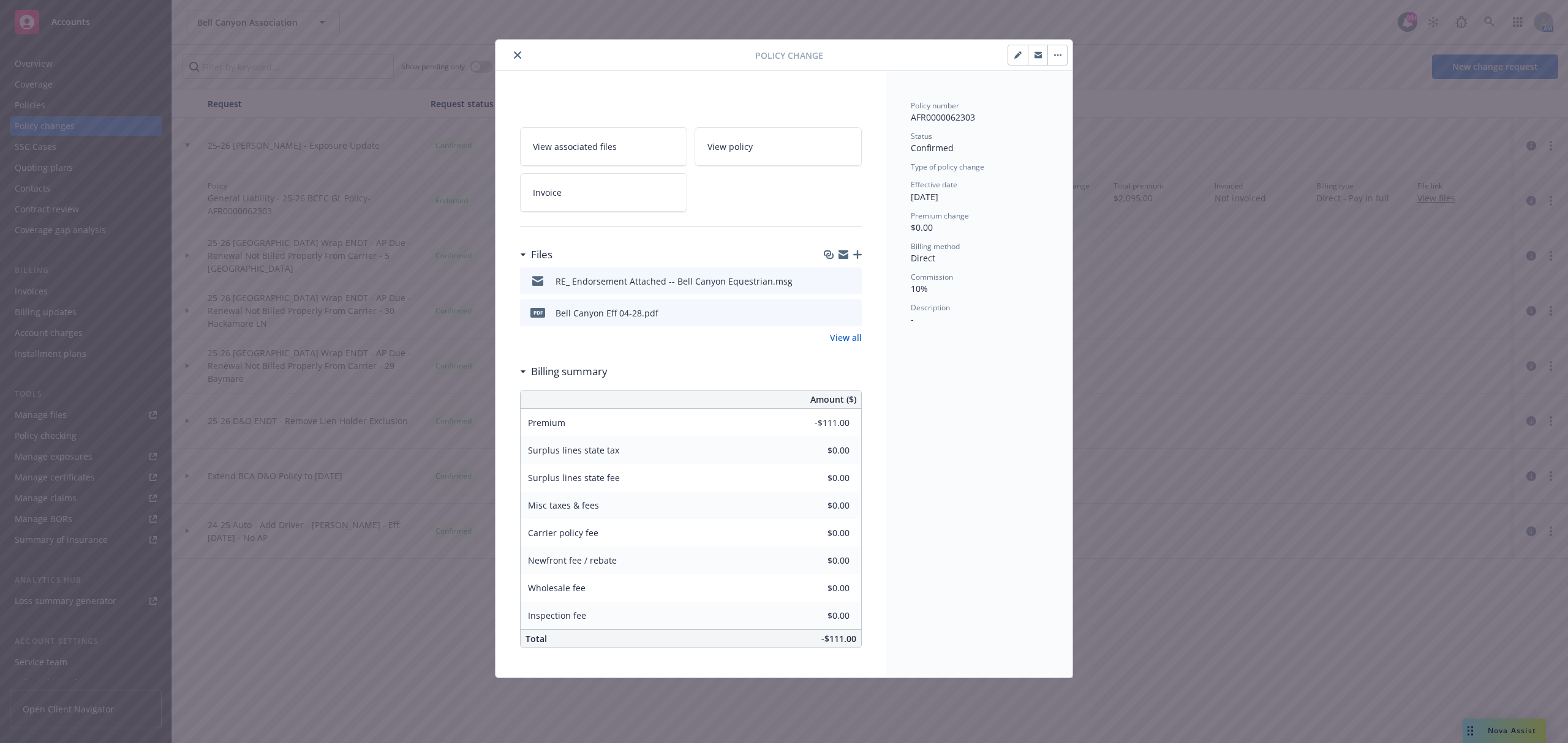
click at [520, 59] on icon "close" at bounding box center [518, 55] width 7 height 7
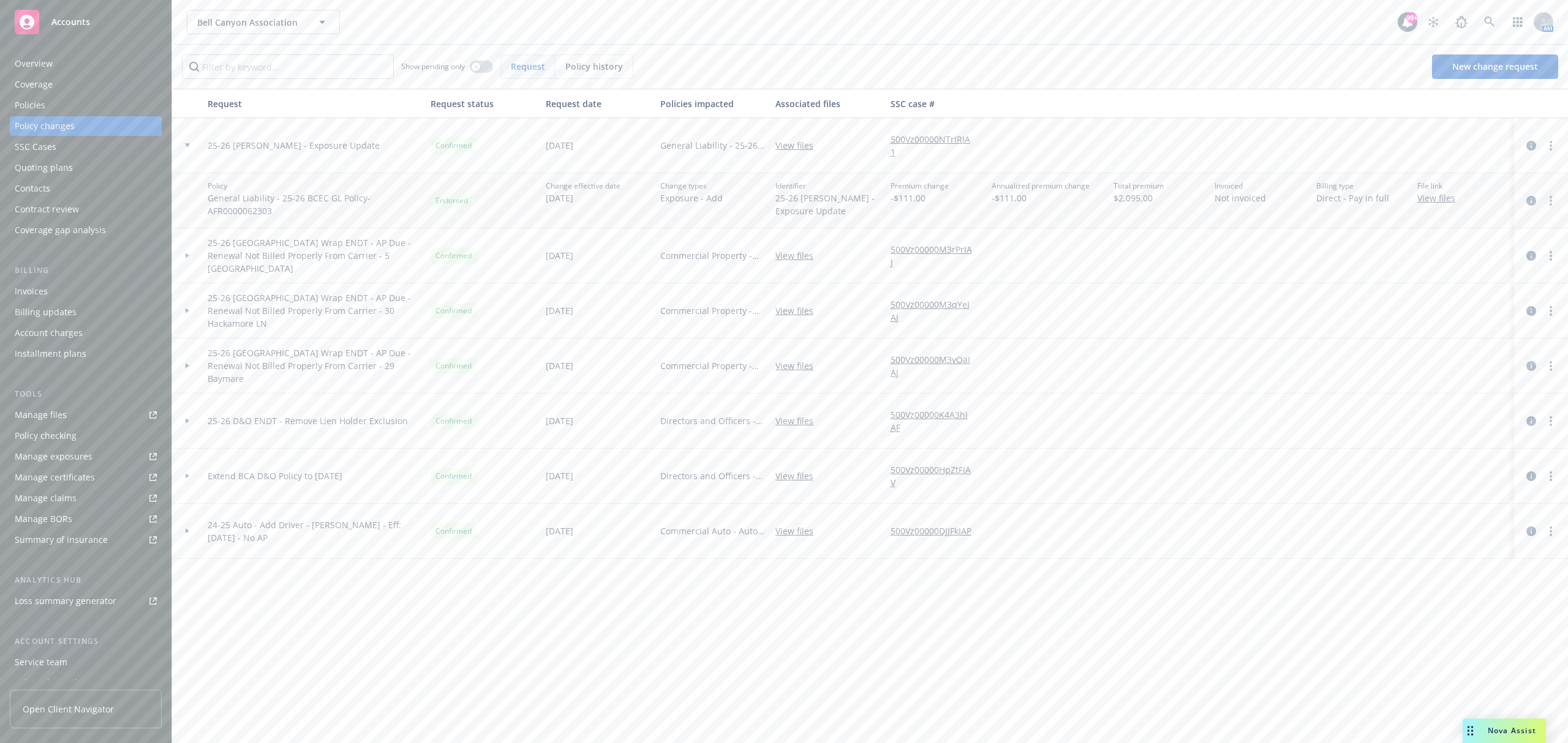
click at [1550, 200] on icon "more" at bounding box center [1550, 201] width 2 height 10
click at [1409, 302] on link "Edit billing info" at bounding box center [1452, 299] width 210 height 25
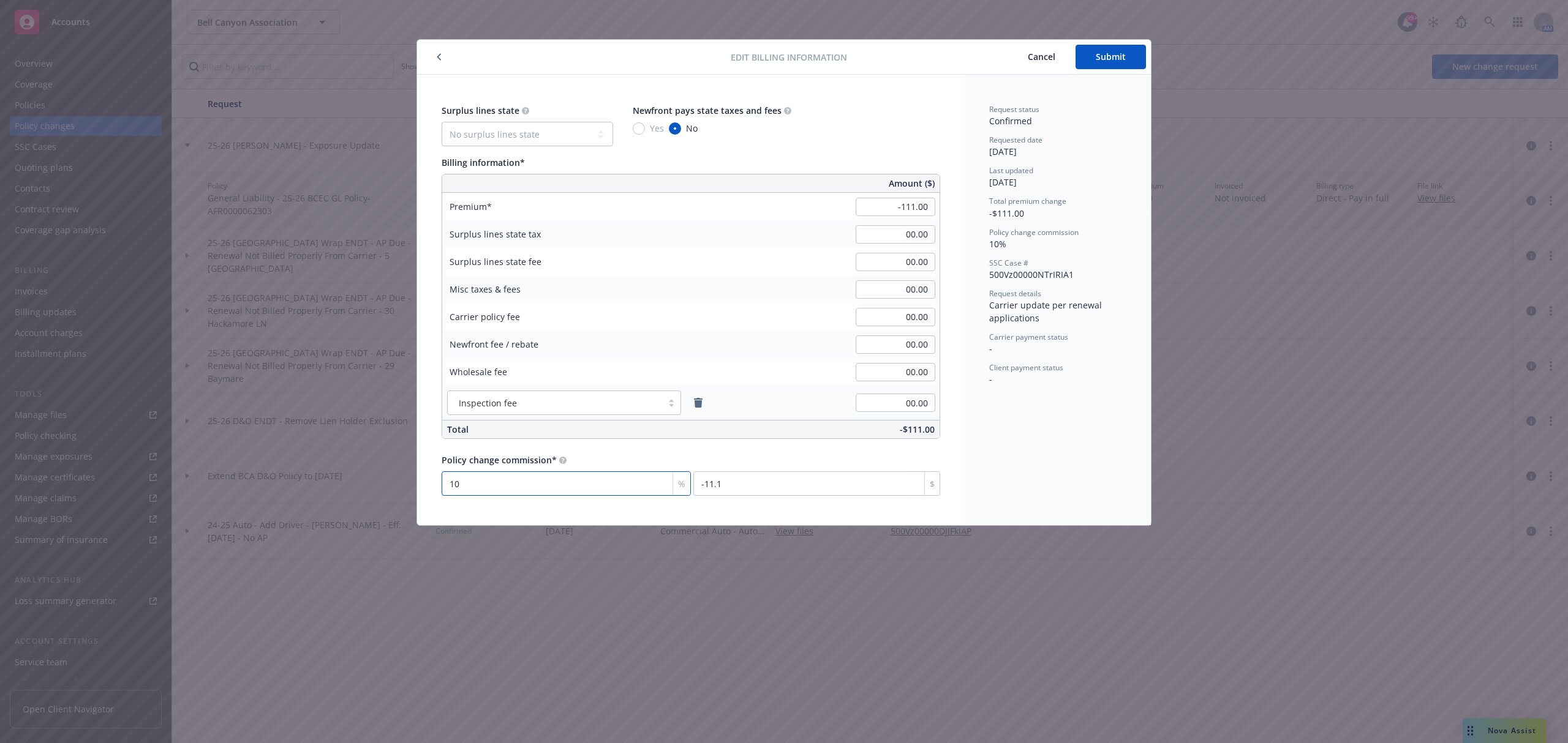
click at [512, 491] on input "10" at bounding box center [566, 484] width 250 height 25
click at [439, 55] on icon "button" at bounding box center [439, 57] width 5 height 7
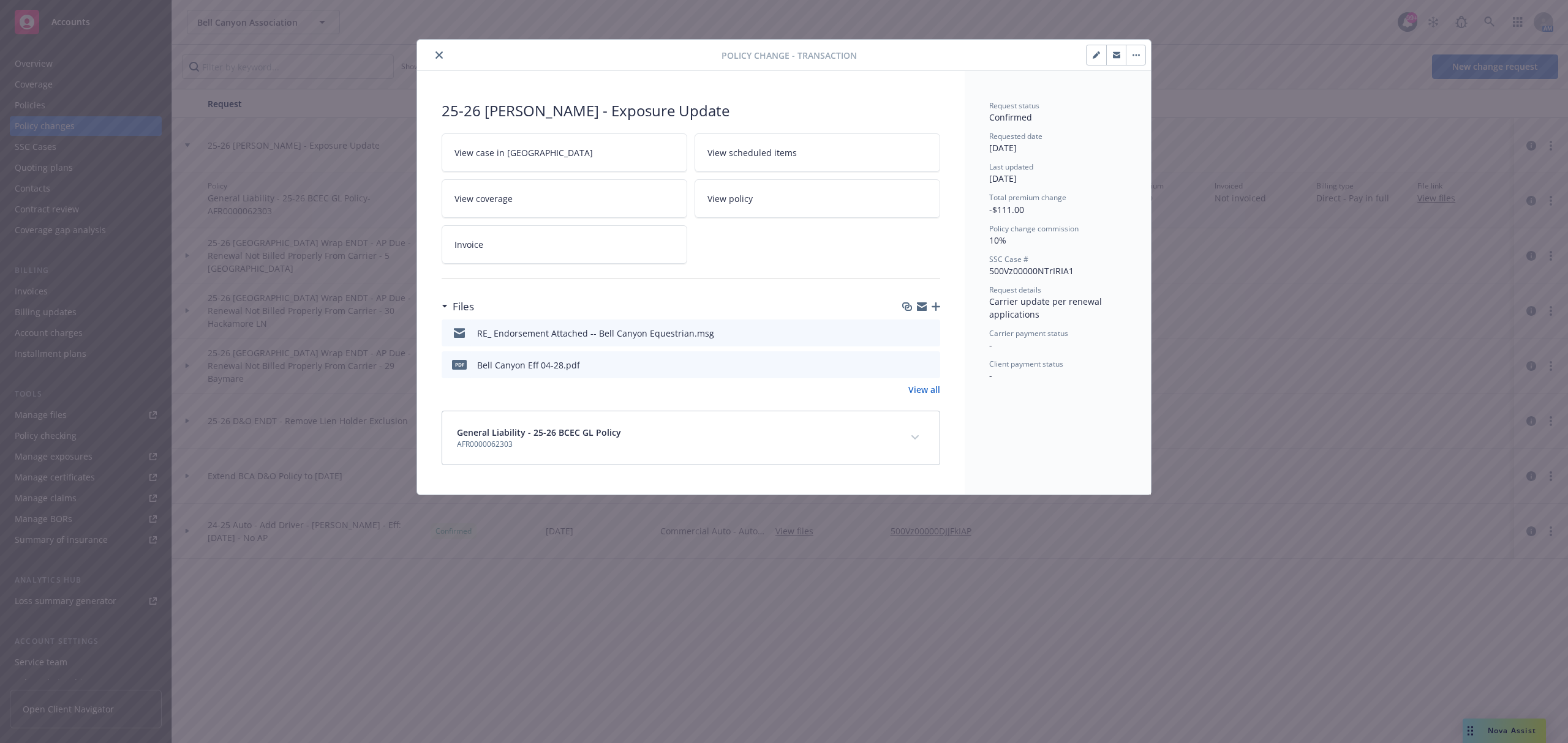
click at [439, 55] on icon "close" at bounding box center [439, 55] width 7 height 7
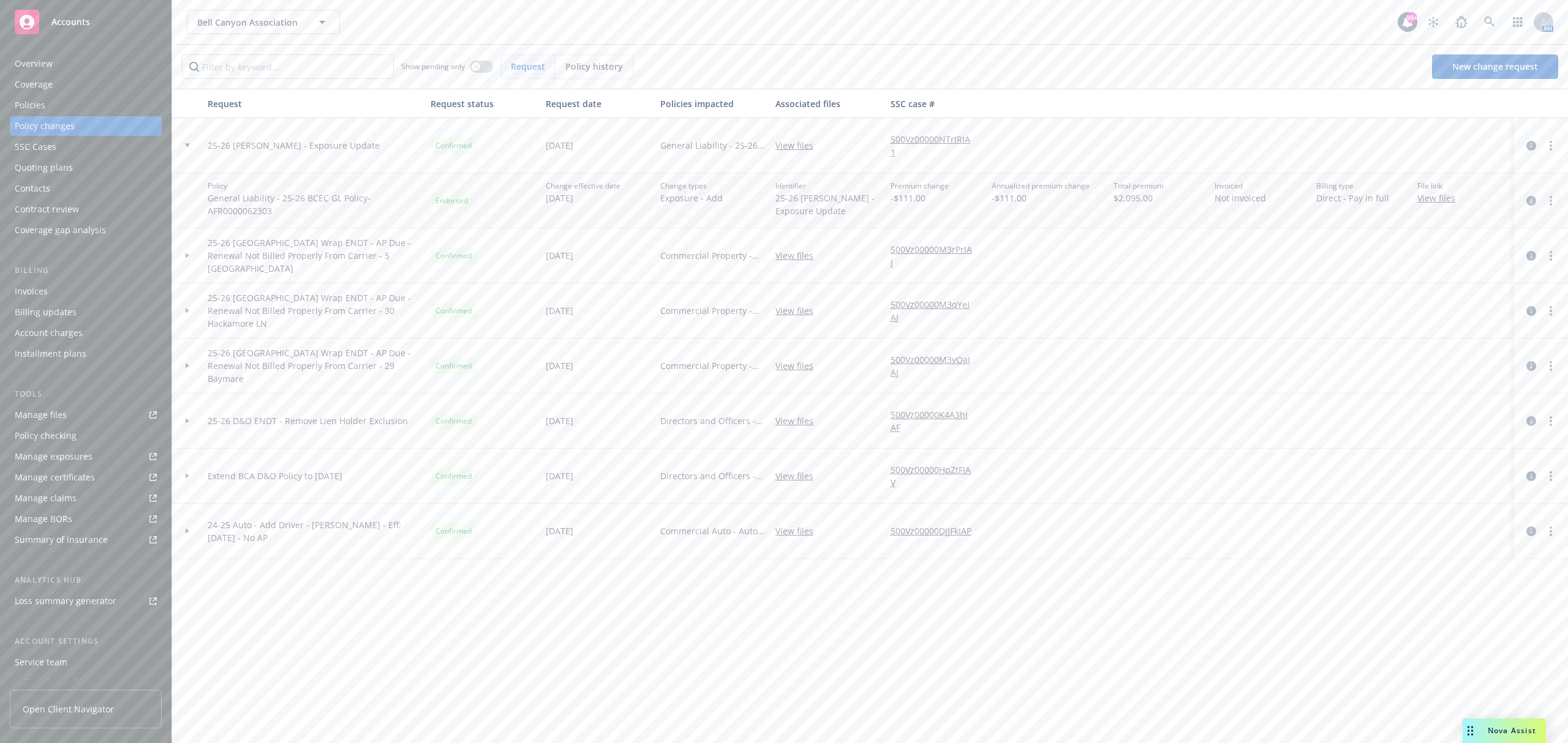
click at [87, 18] on span "Accounts" at bounding box center [70, 22] width 39 height 10
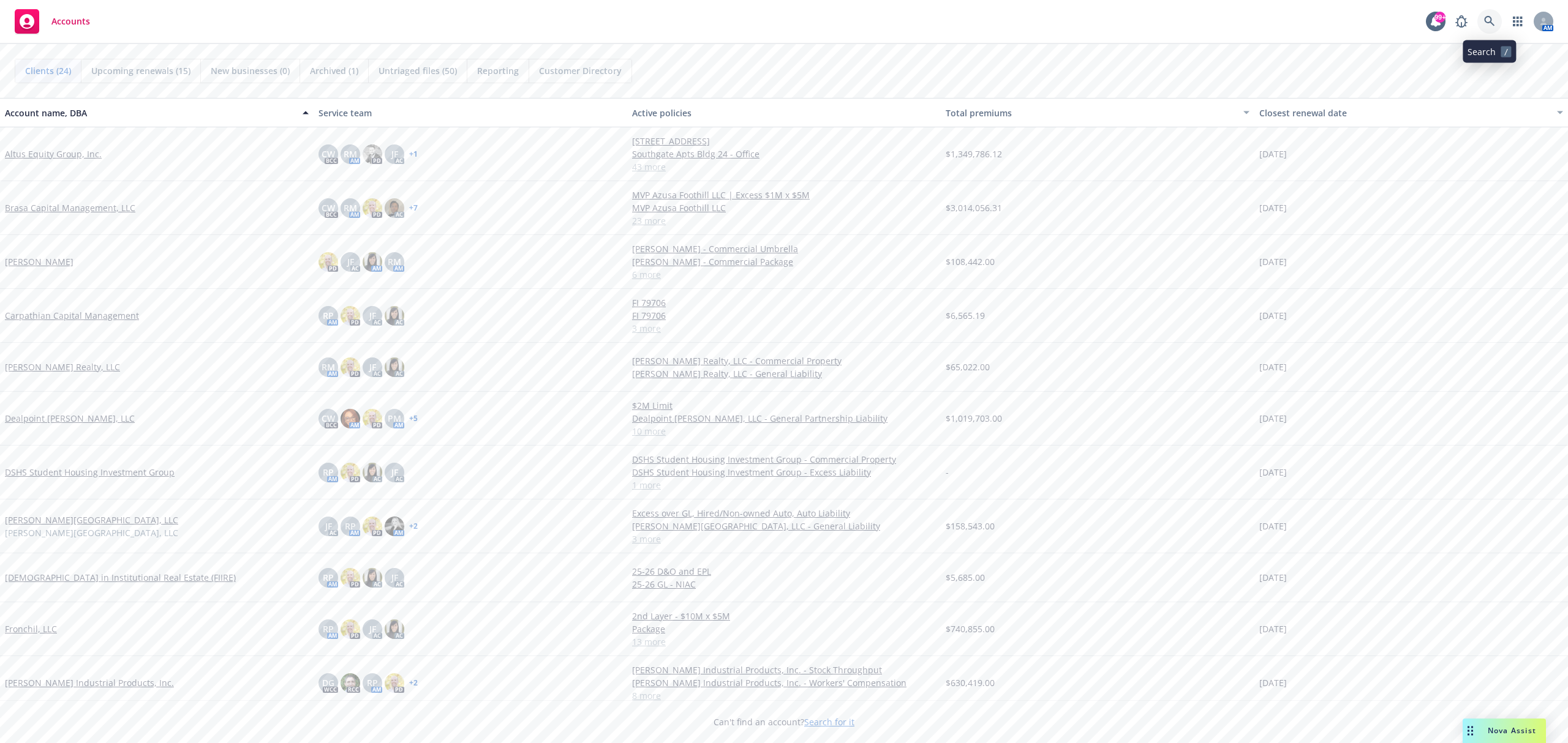
click at [1483, 20] on link at bounding box center [1489, 21] width 25 height 25
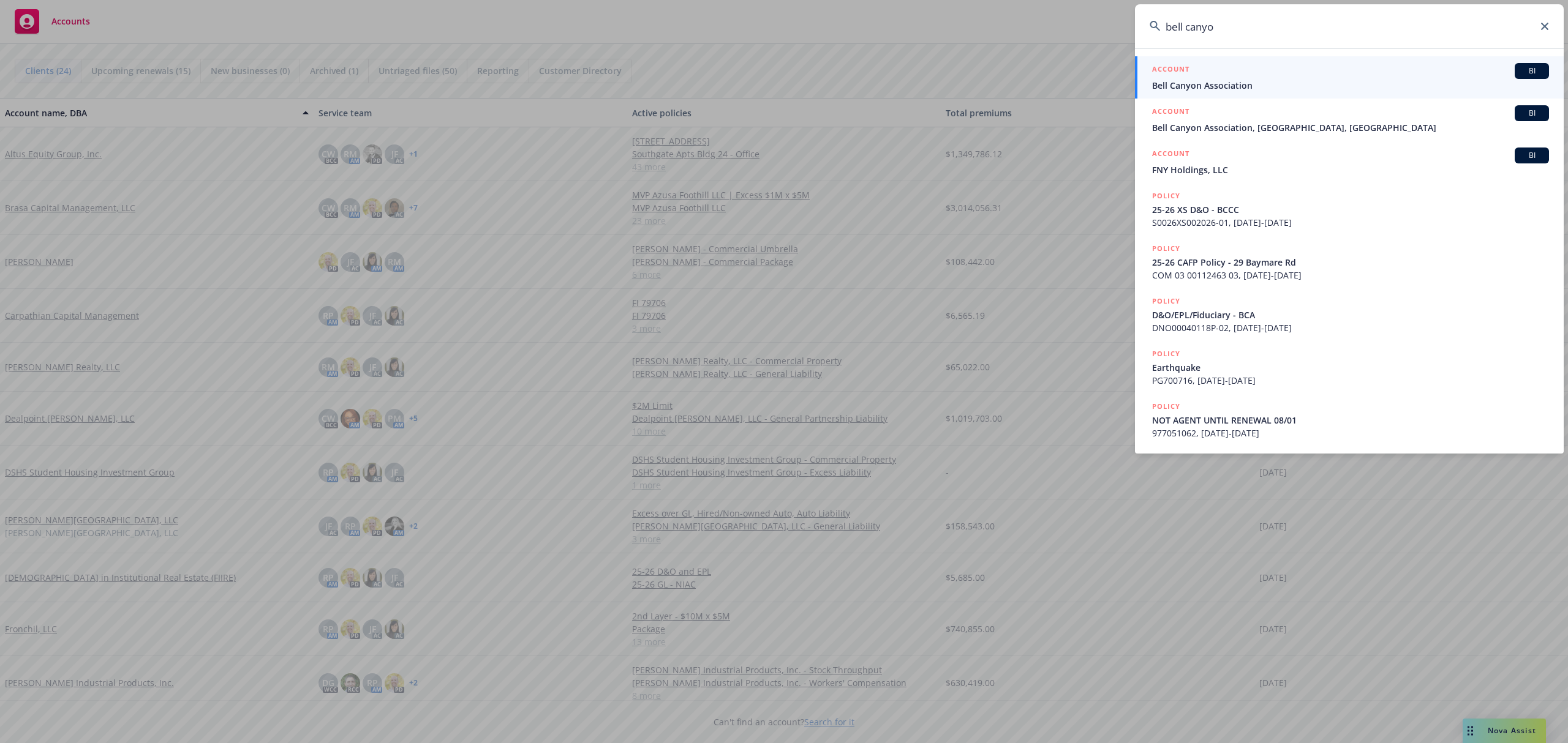
type input "bell canyon"
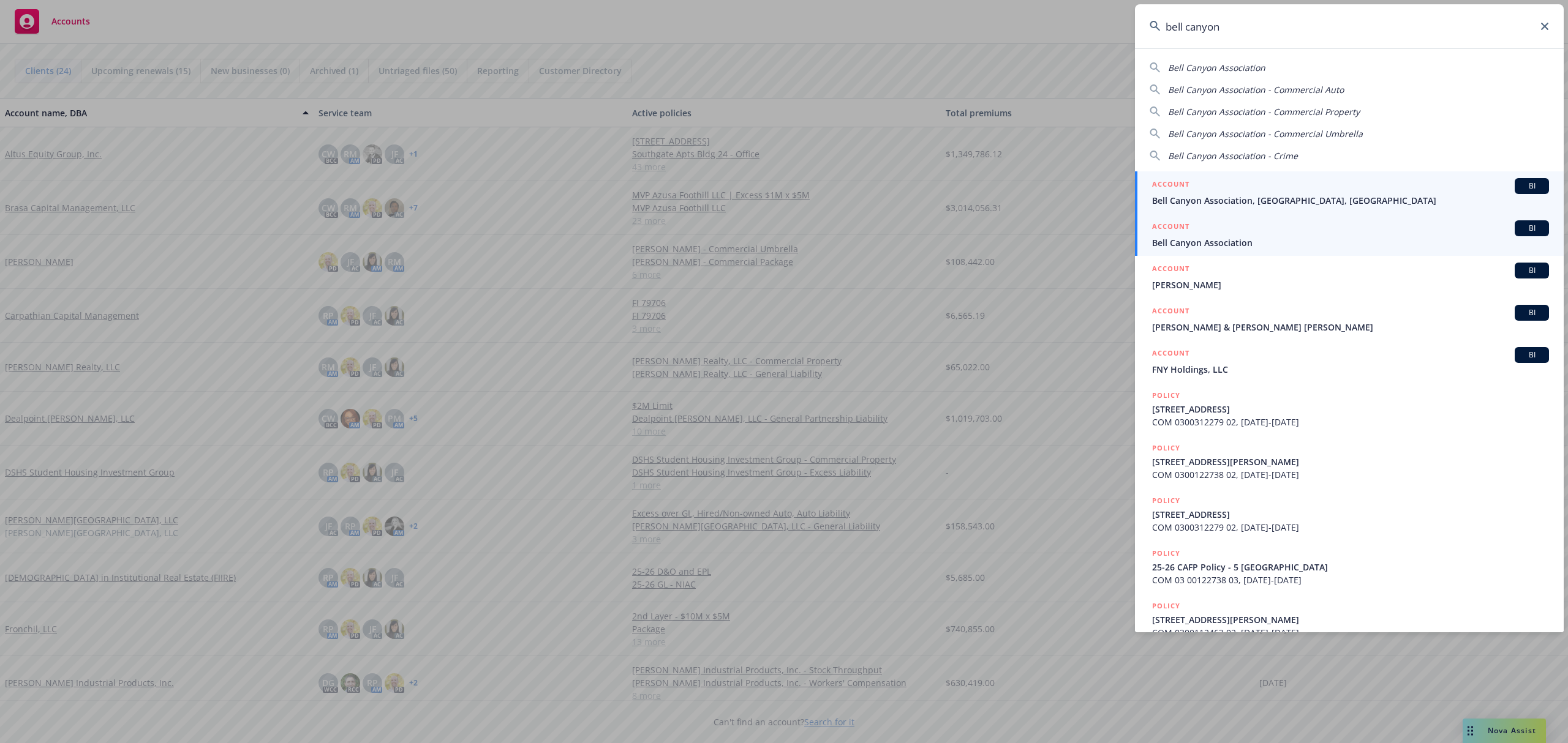
click at [1260, 243] on span "Bell Canyon Association" at bounding box center [1350, 243] width 397 height 13
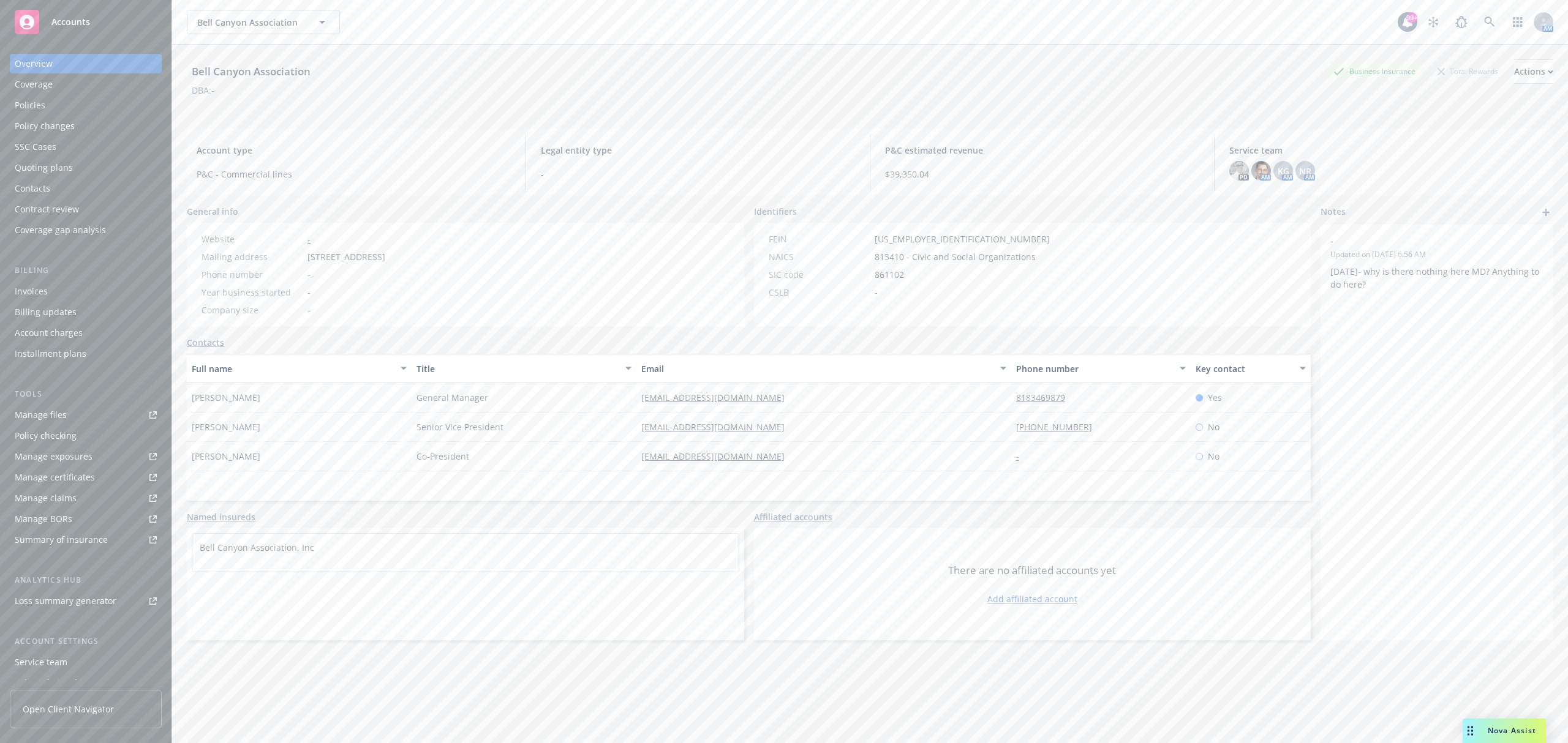
click at [101, 292] on div "Invoices" at bounding box center [86, 292] width 142 height 20
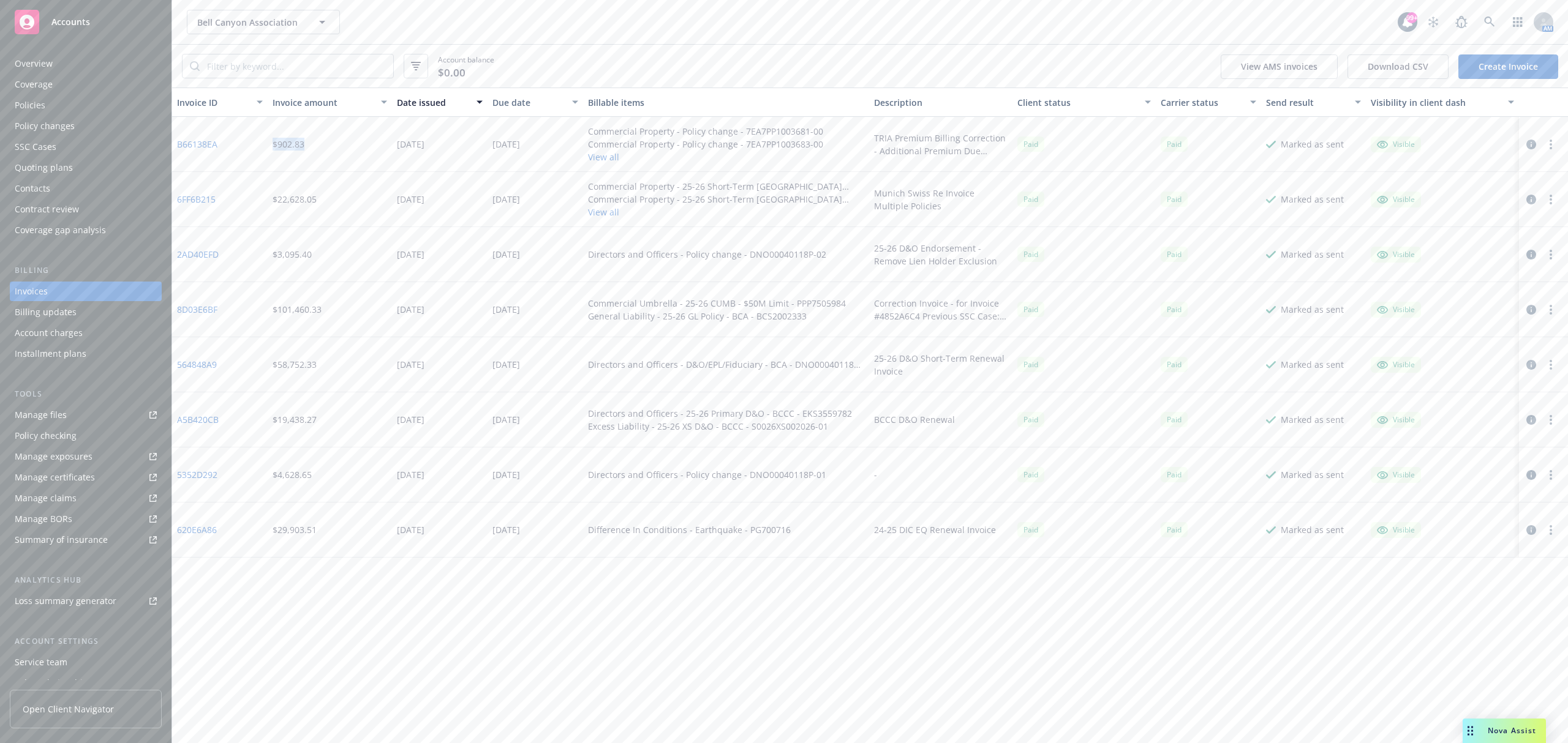
drag, startPoint x: 311, startPoint y: 140, endPoint x: 239, endPoint y: 143, distance: 72.1
click at [239, 143] on div "B66138EA $902.83 [DATE] [DATE] Commercial Property - Policy change - 7EA7PP1003…" at bounding box center [870, 144] width 1396 height 55
click at [249, 153] on div "B66138EA" at bounding box center [220, 144] width 96 height 55
click at [290, 143] on div "$902.83" at bounding box center [288, 144] width 32 height 13
click at [74, 126] on div "Policy changes" at bounding box center [86, 127] width 142 height 20
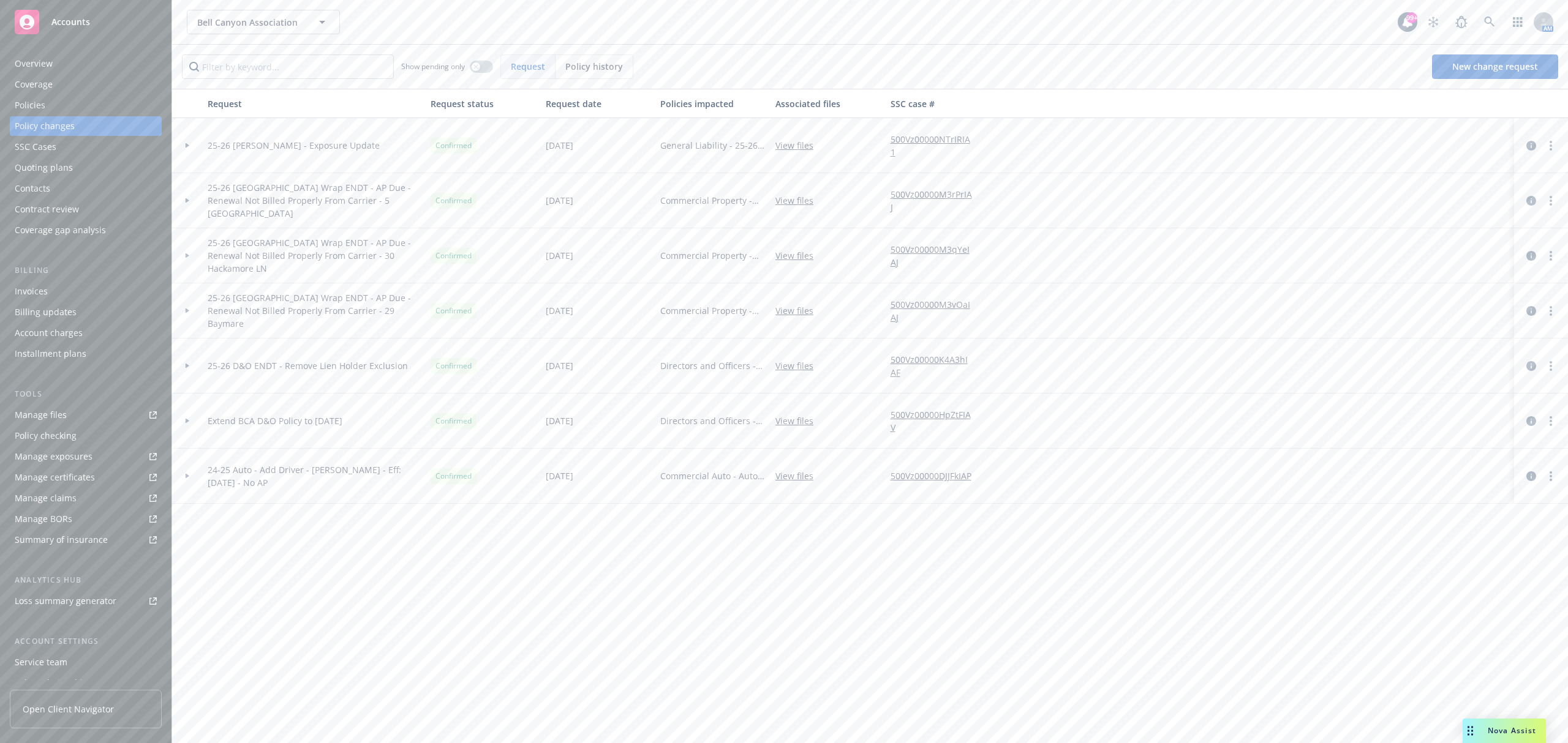
click at [187, 145] on icon at bounding box center [187, 146] width 4 height 5
drag, startPoint x: 542, startPoint y: 200, endPoint x: 593, endPoint y: 201, distance: 51.0
click at [593, 201] on div "Change effective date [DATE]" at bounding box center [598, 201] width 115 height 55
drag, startPoint x: 891, startPoint y: 198, endPoint x: 929, endPoint y: 200, distance: 38.1
click at [929, 200] on span "-$111.00" at bounding box center [920, 198] width 58 height 13
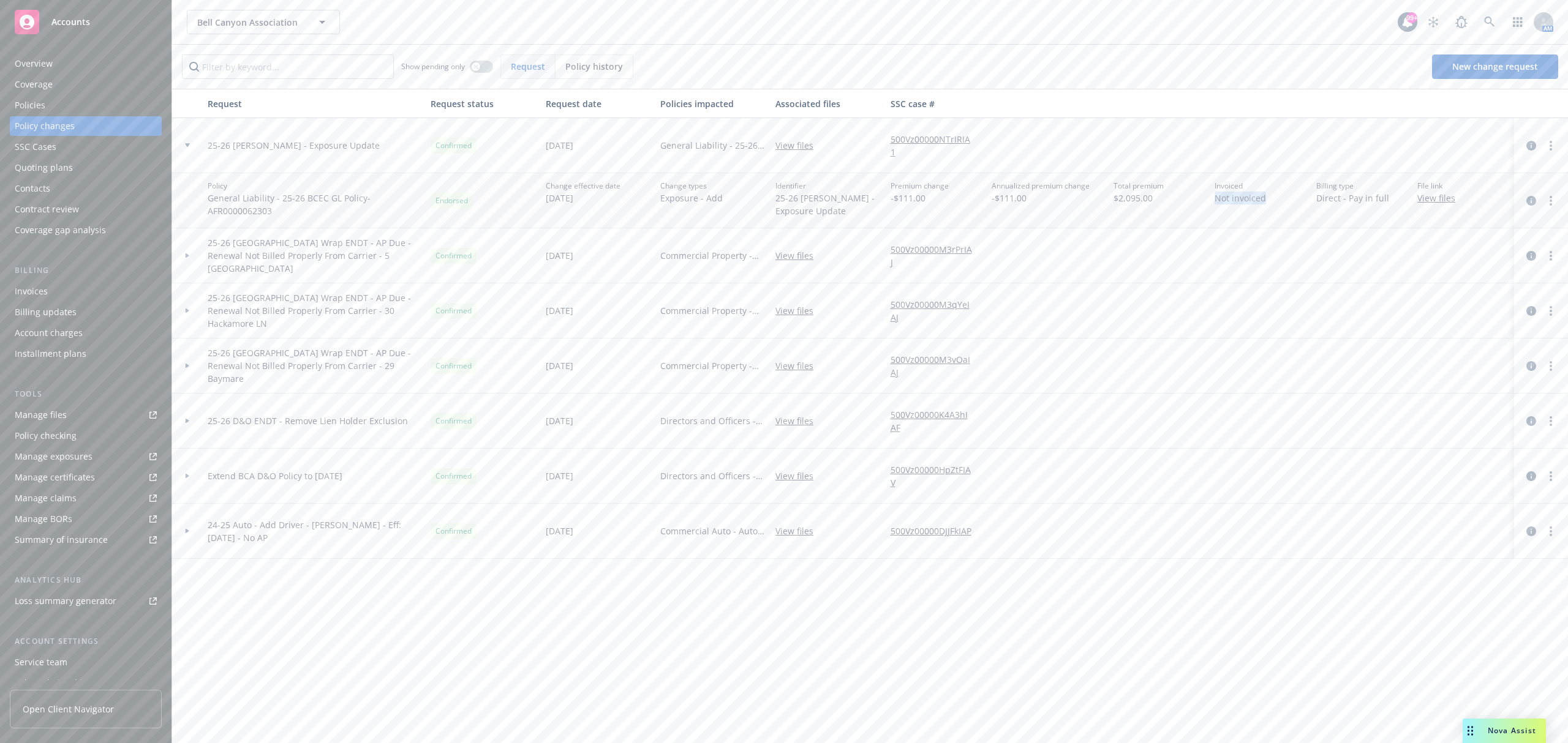
drag, startPoint x: 1213, startPoint y: 202, endPoint x: 1267, endPoint y: 200, distance: 54.0
click at [1267, 200] on div "Invoiced Not invoiced" at bounding box center [1260, 201] width 102 height 55
drag, startPoint x: 1317, startPoint y: 199, endPoint x: 1384, endPoint y: 200, distance: 67.0
click at [1384, 200] on span "Direct - Pay in full" at bounding box center [1353, 198] width 73 height 13
click at [1275, 211] on div "Invoiced Not invoiced" at bounding box center [1260, 201] width 102 height 55
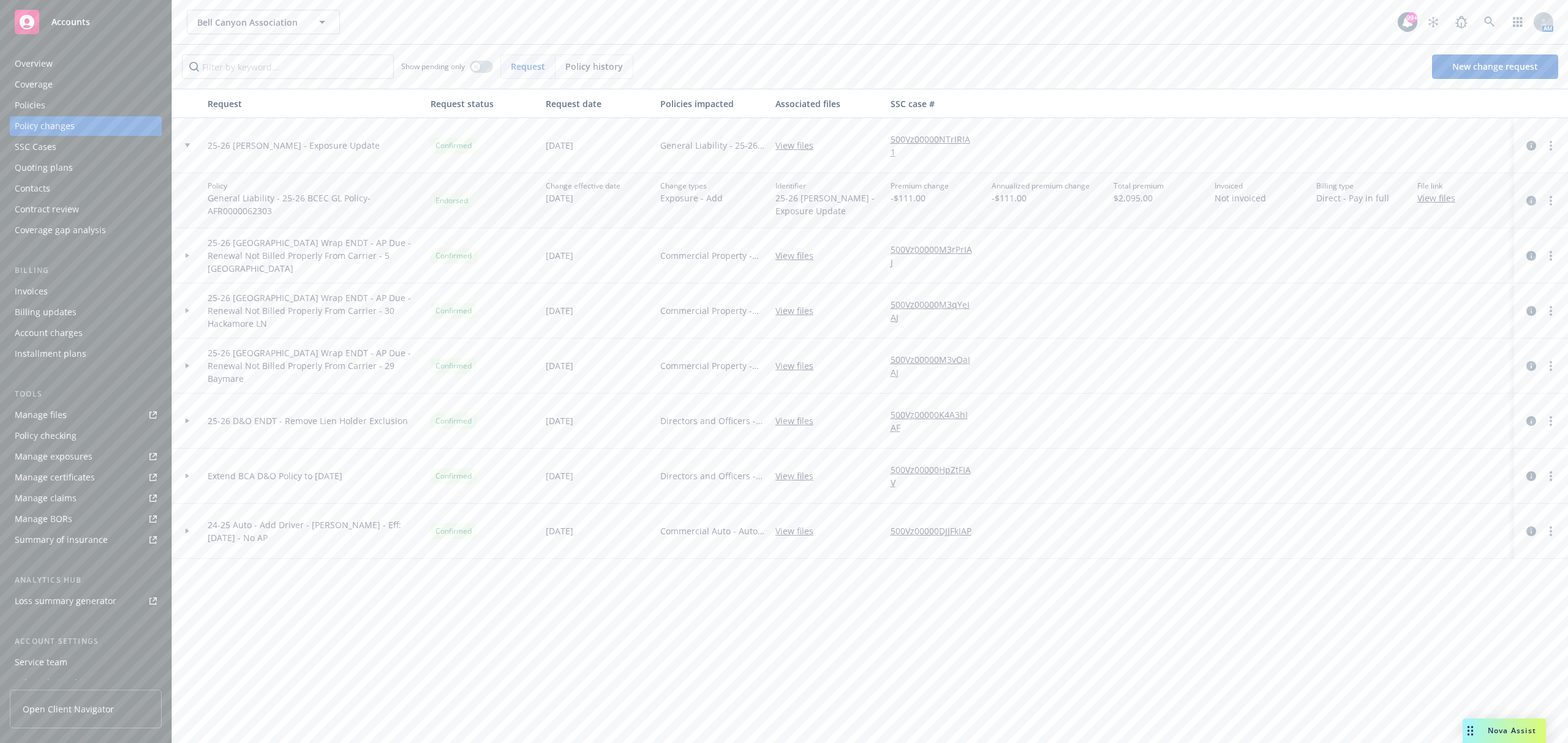
click at [89, 295] on div "Invoices" at bounding box center [86, 292] width 142 height 20
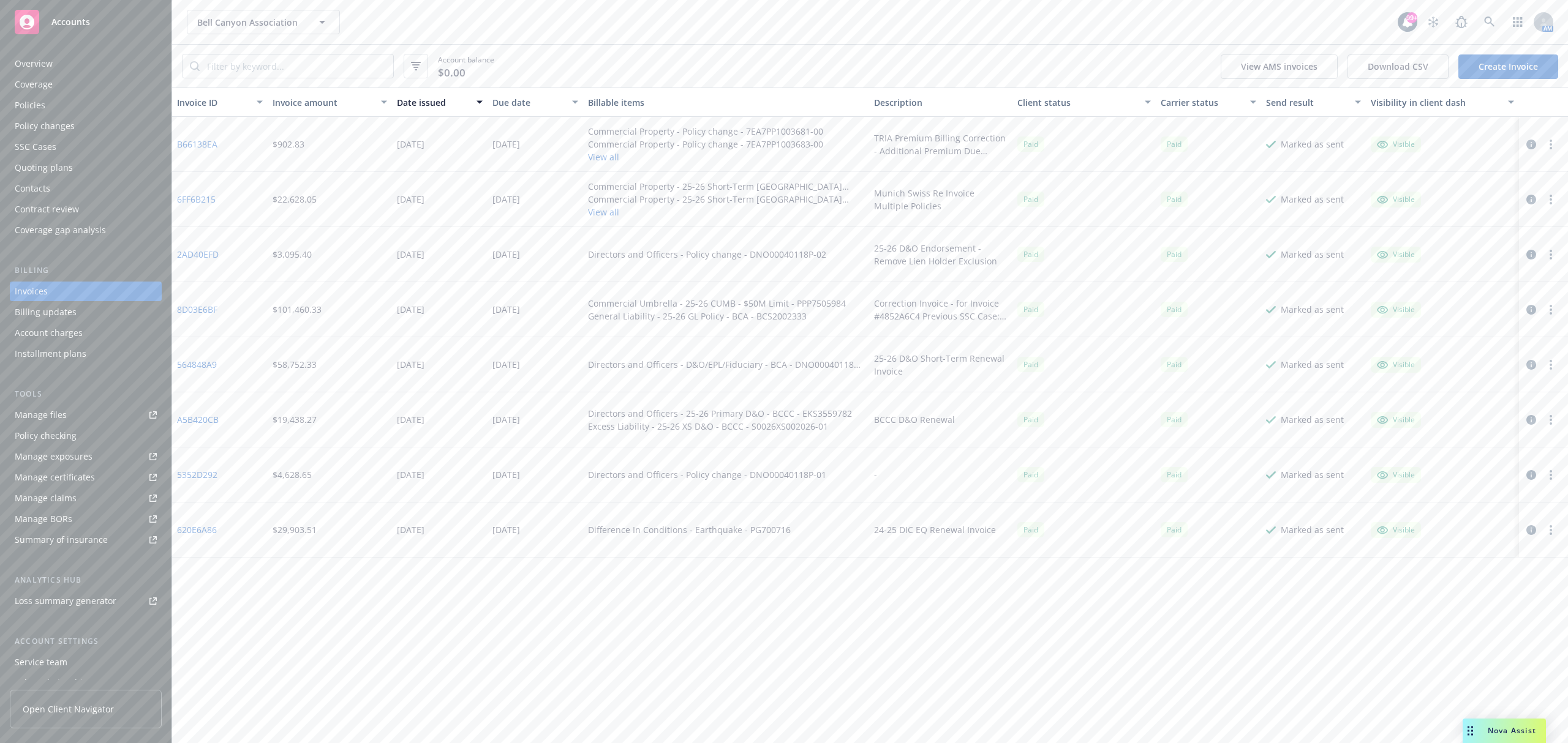
click at [1496, 66] on link "Create Invoice" at bounding box center [1508, 67] width 100 height 25
